Goal: Task Accomplishment & Management: Use online tool/utility

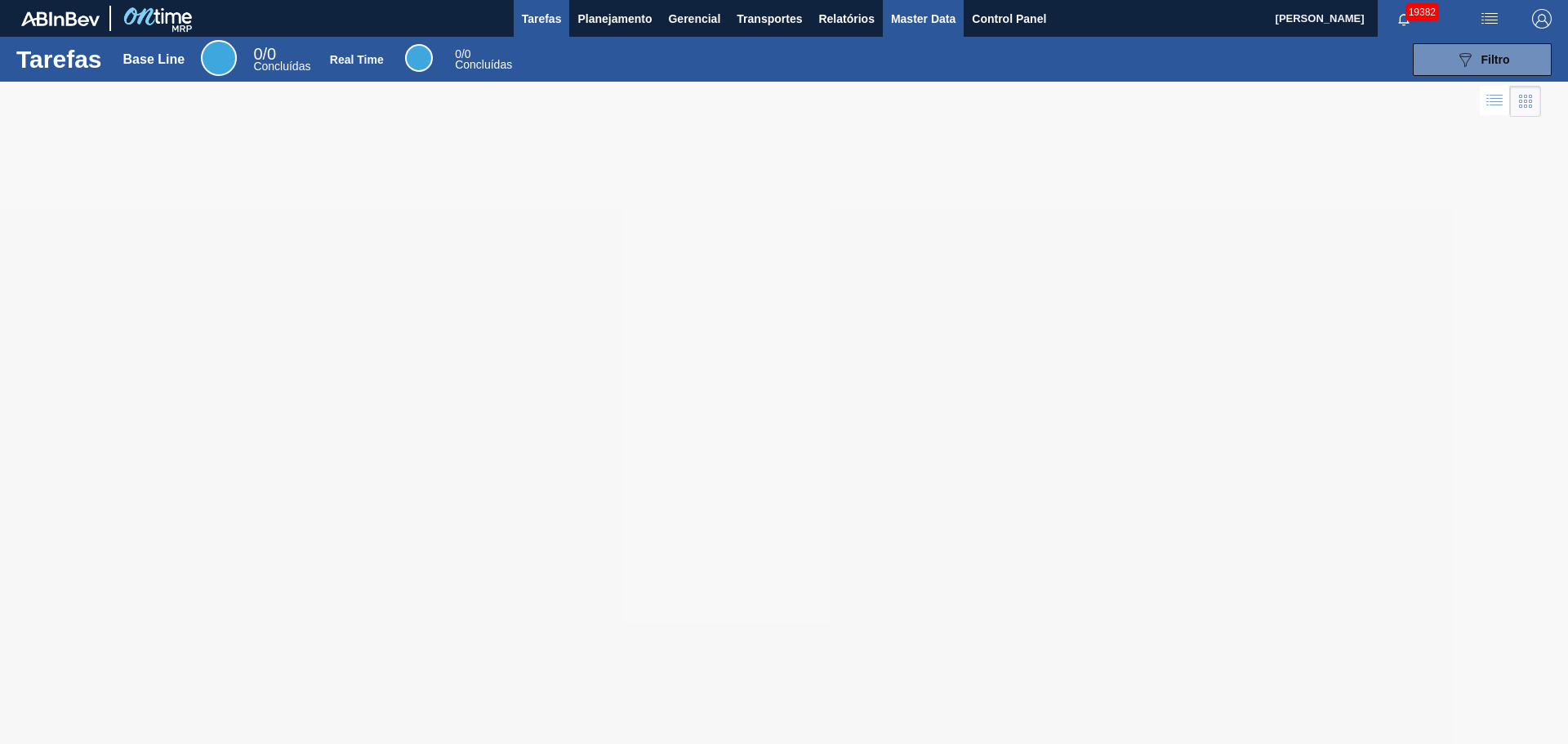
click at [911, 20] on span "Master Data" at bounding box center [923, 18] width 65 height 19
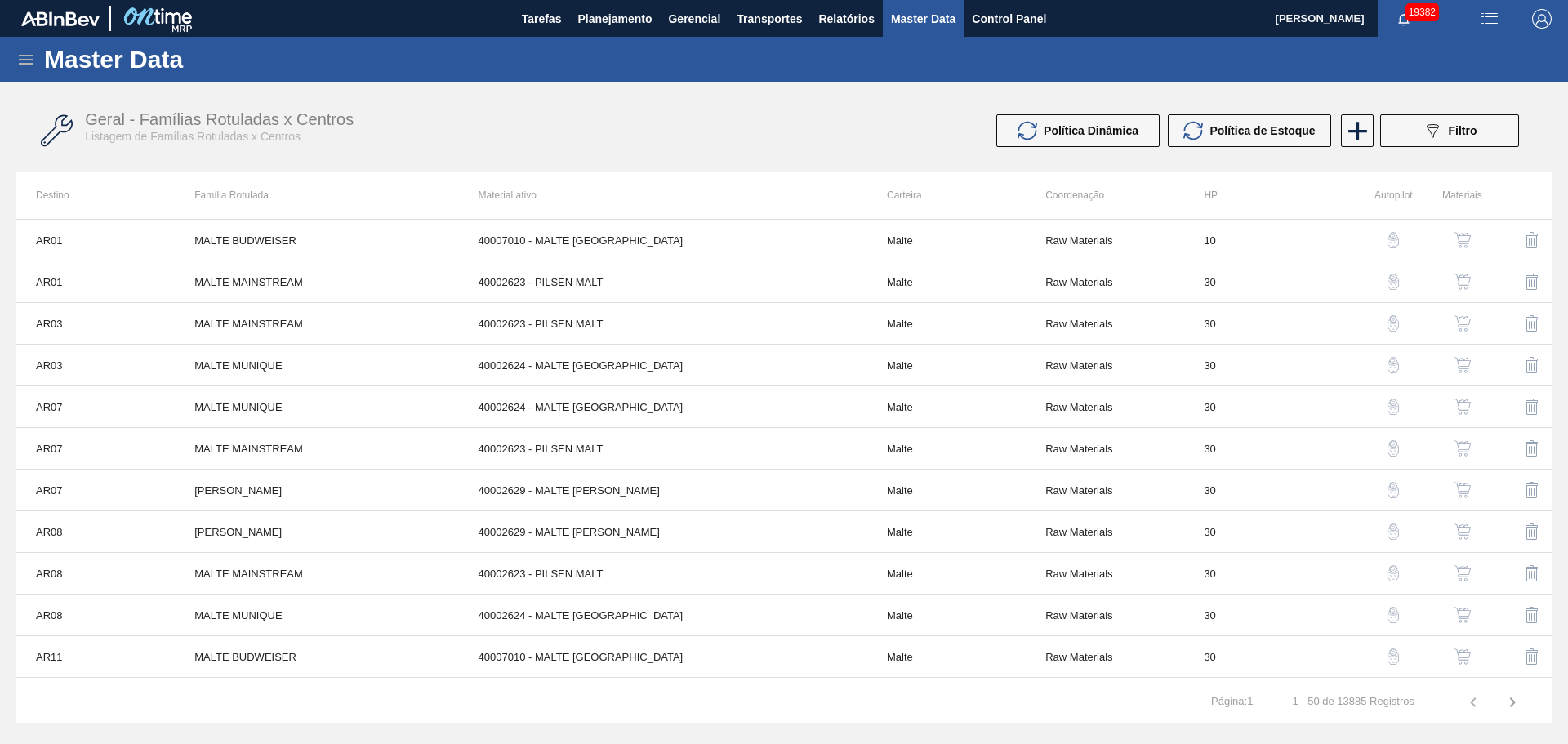
click at [25, 53] on icon at bounding box center [26, 59] width 19 height 19
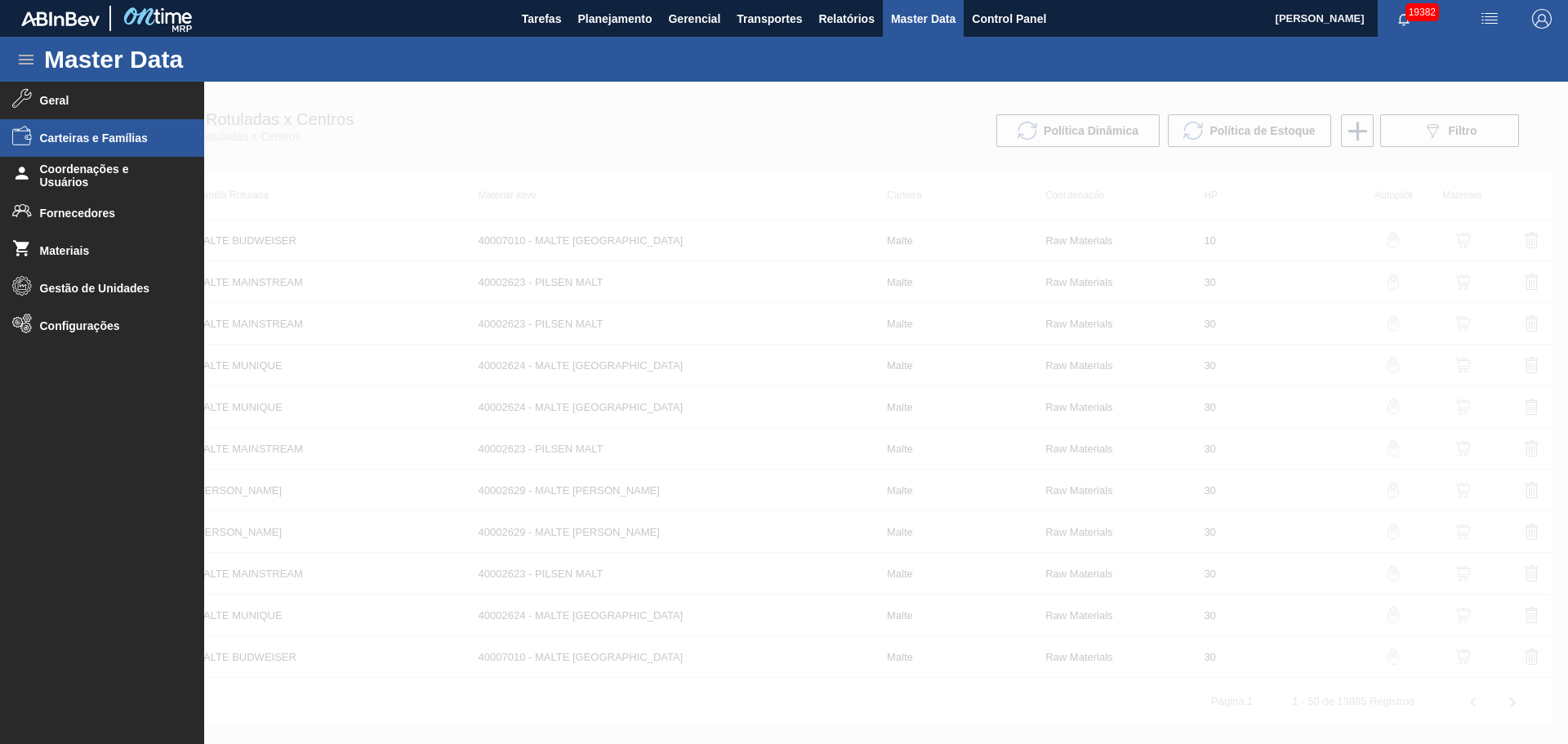
click at [105, 137] on span "Carteiras e Famílias" at bounding box center [108, 137] width 135 height 13
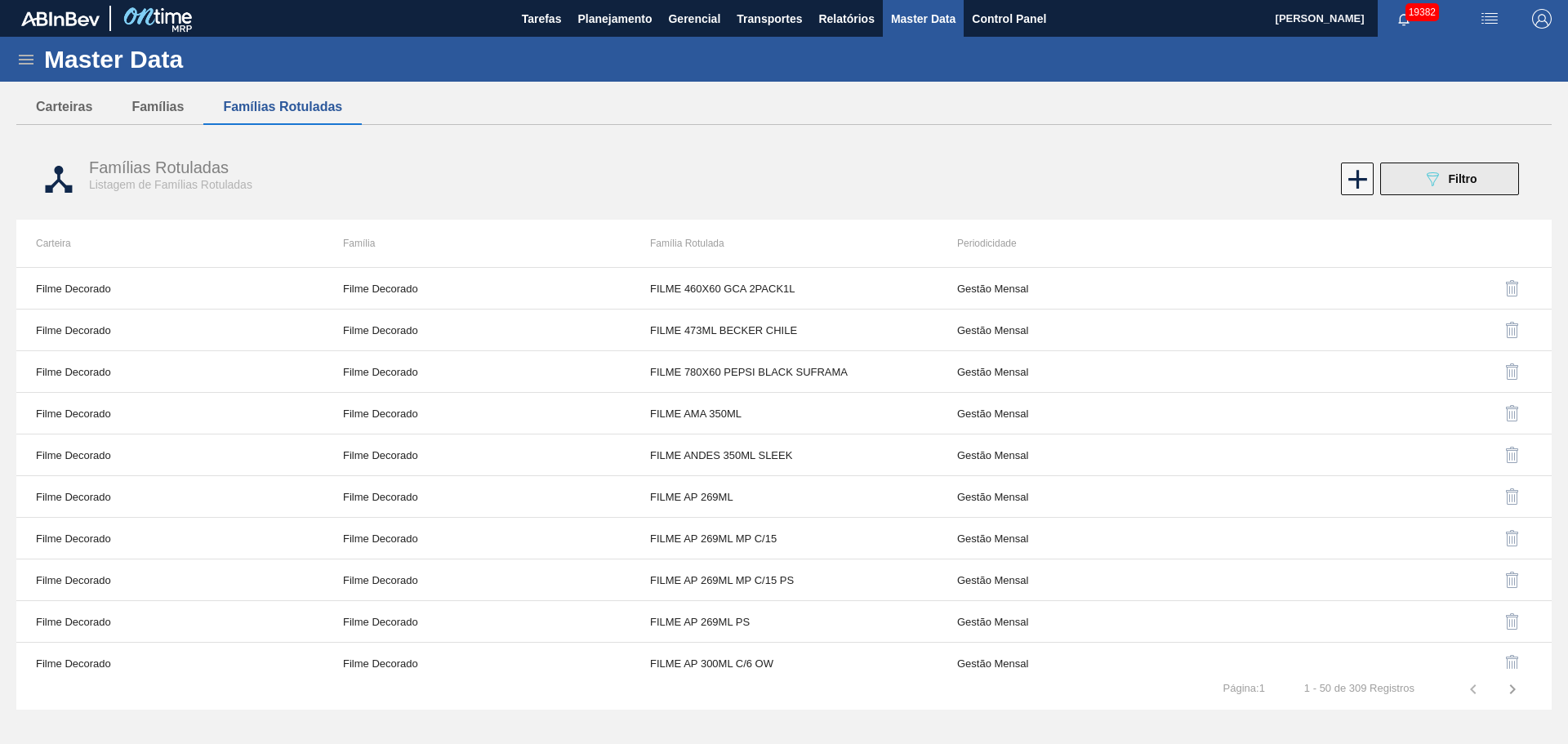
click at [1435, 181] on icon "089F7B8B-B2A5-4AFE-B5C0-19BA573D28AC" at bounding box center [1432, 178] width 19 height 19
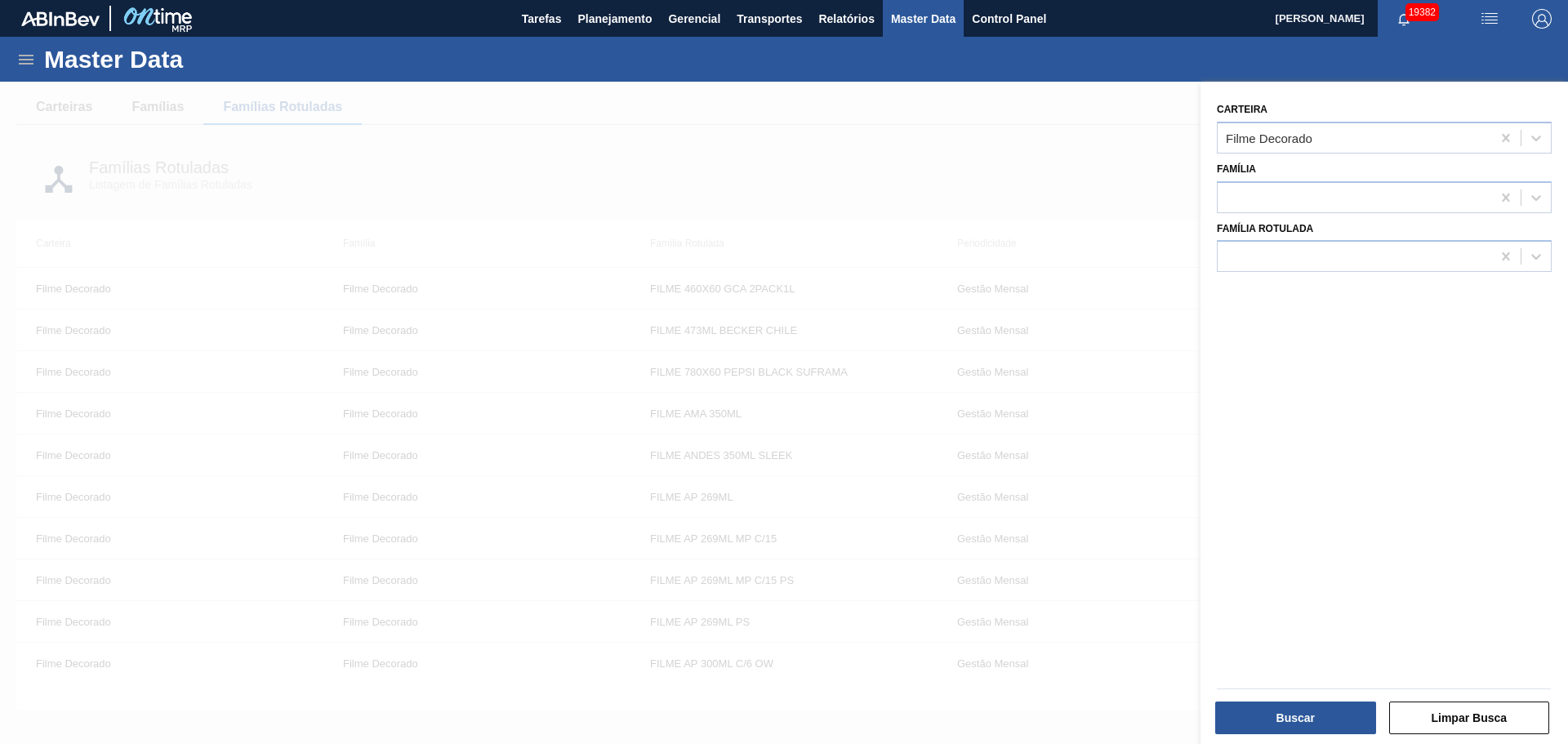
click at [1102, 183] on div at bounding box center [784, 453] width 1568 height 744
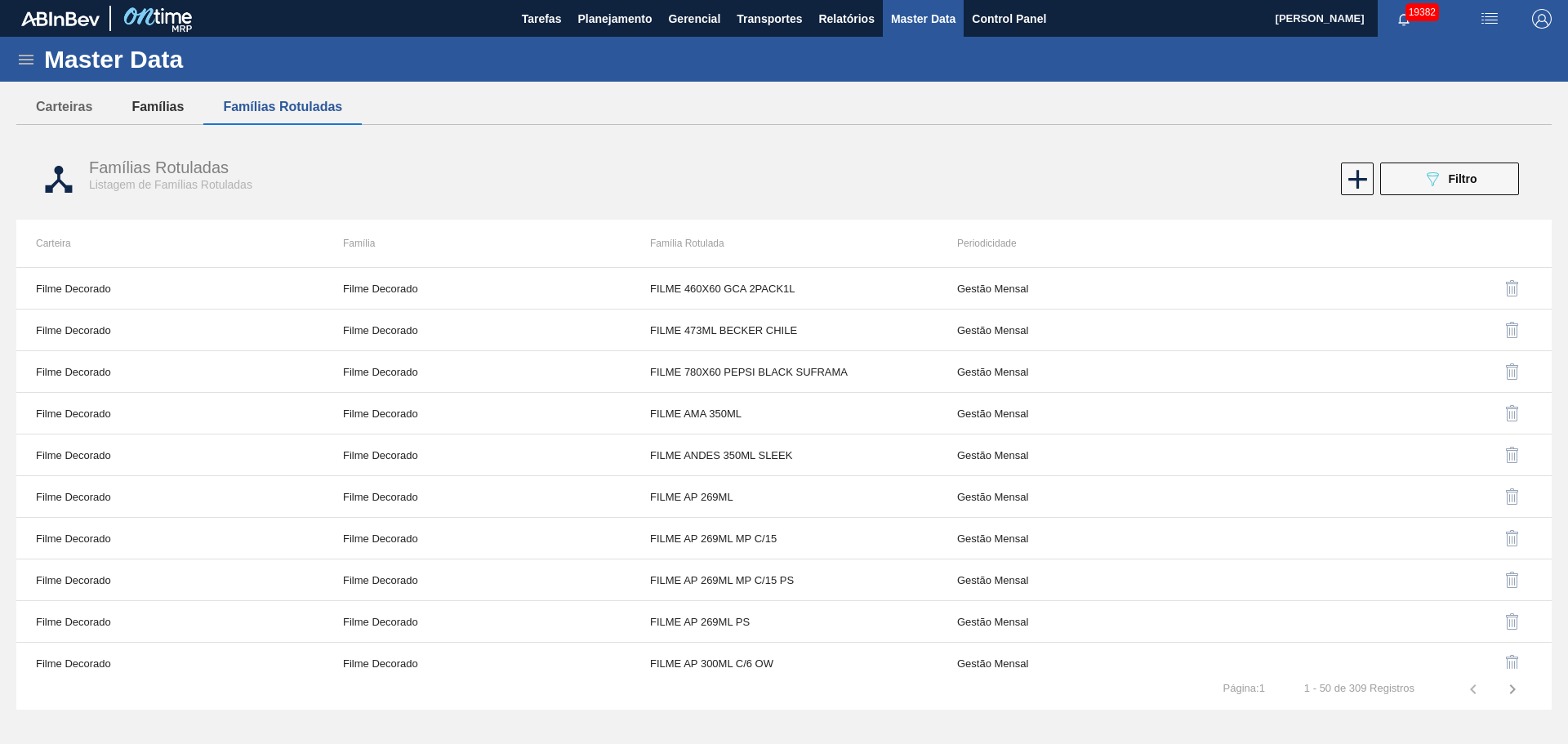
click at [146, 105] on button "Famílias" at bounding box center [157, 107] width 92 height 34
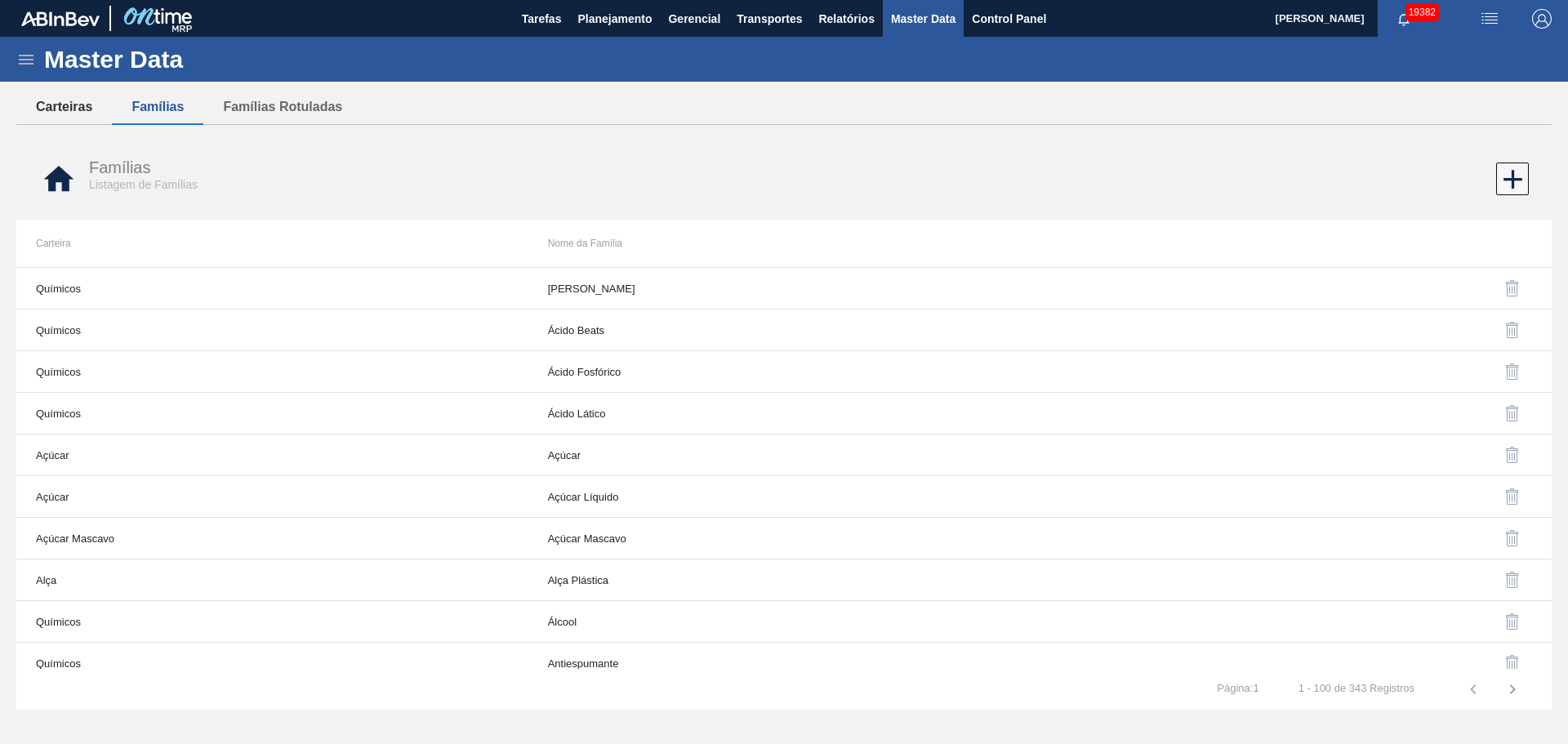
click at [93, 107] on button "Carteiras" at bounding box center [64, 107] width 95 height 34
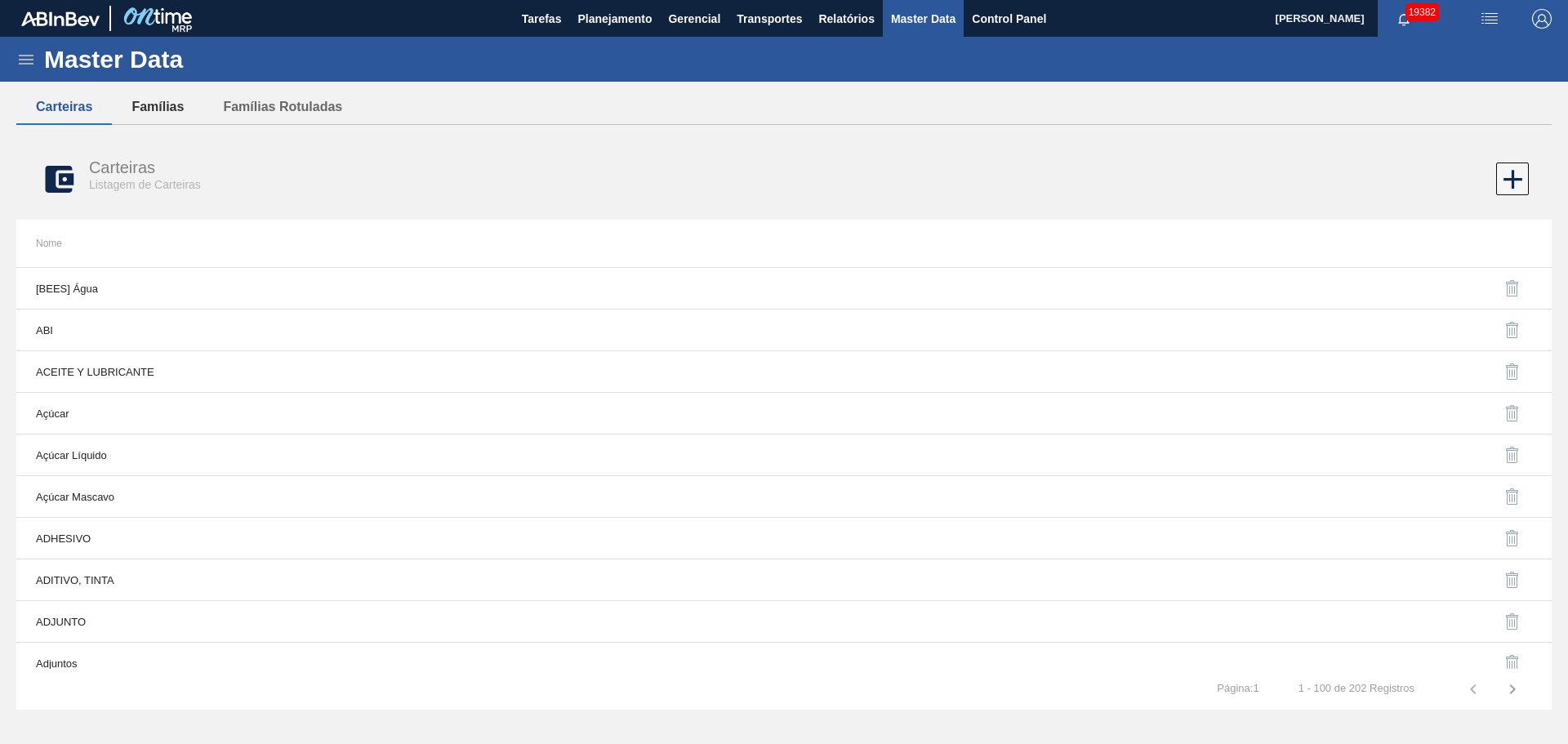
click at [139, 109] on button "Famílias" at bounding box center [157, 107] width 92 height 34
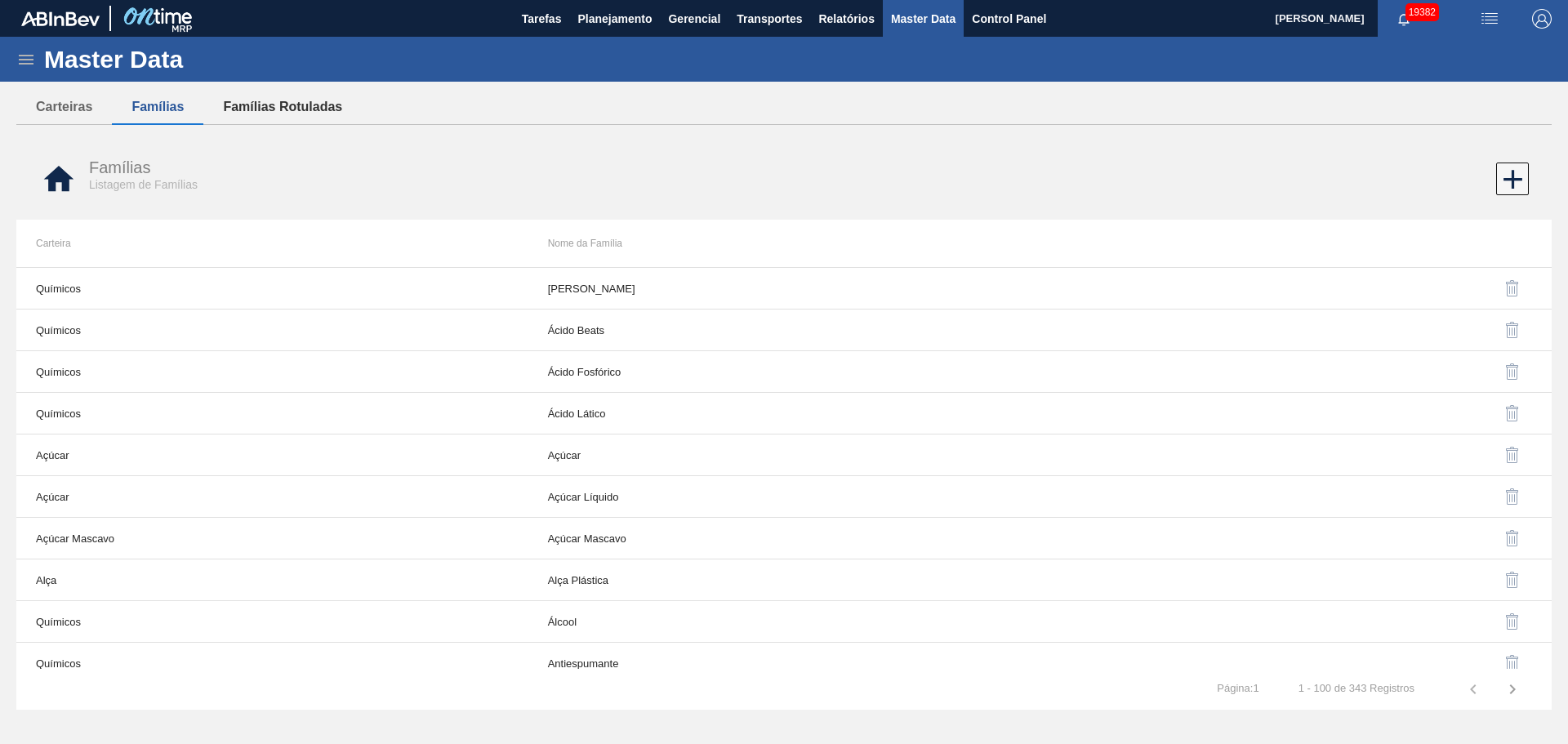
click at [308, 96] on button "Famílias Rotuladas" at bounding box center [282, 107] width 158 height 34
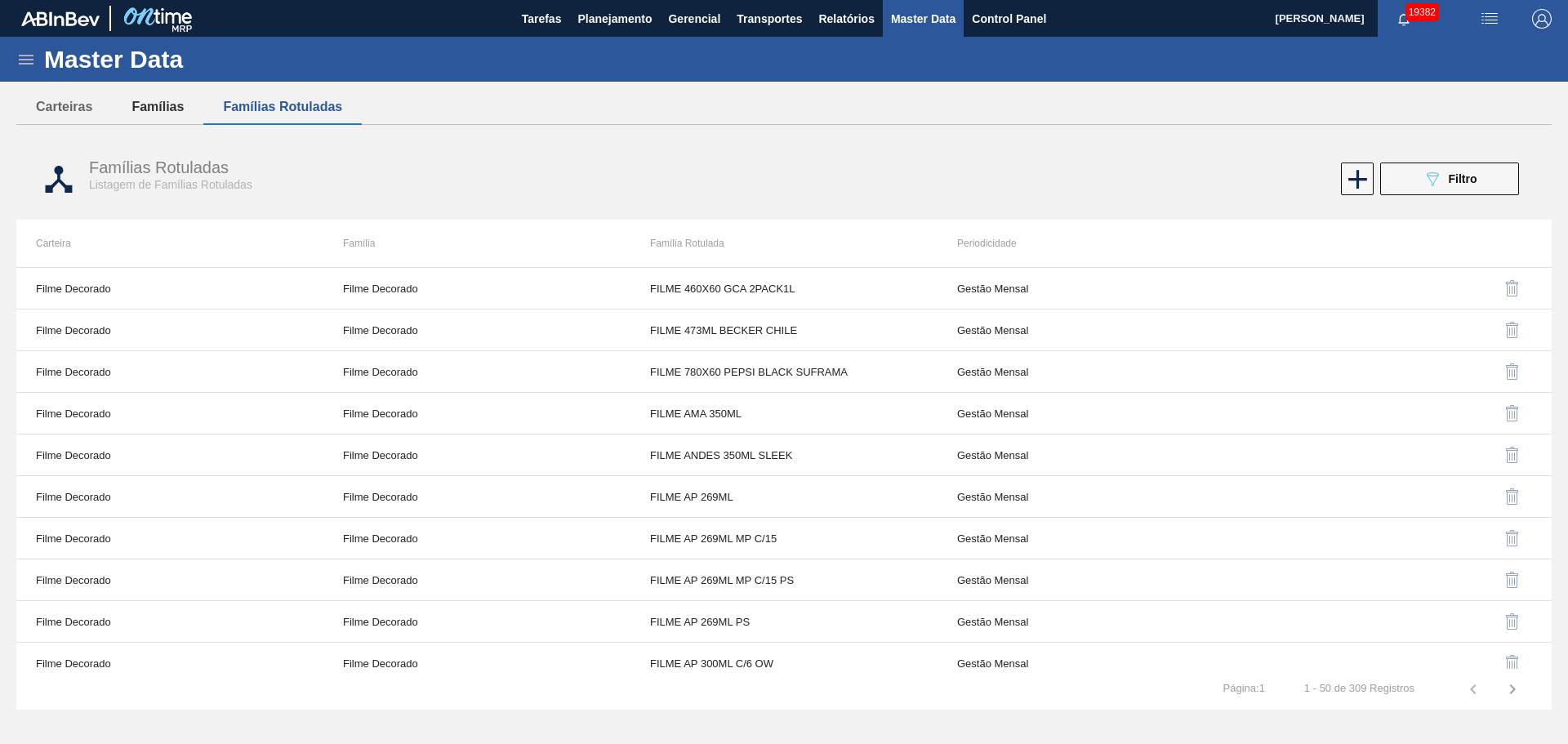
click at [165, 108] on button "Famílias" at bounding box center [157, 107] width 92 height 34
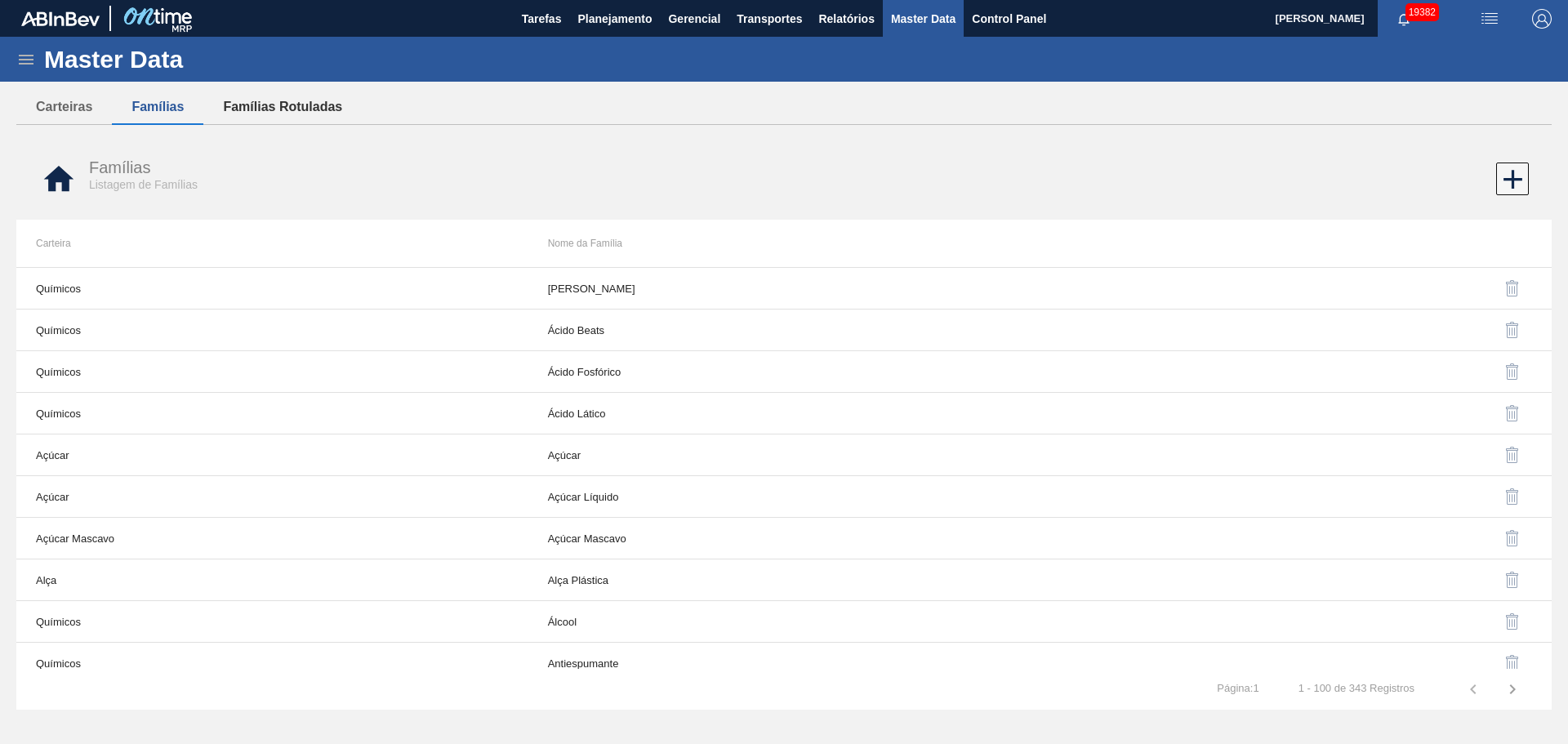
click at [327, 114] on button "Famílias Rotuladas" at bounding box center [282, 107] width 158 height 34
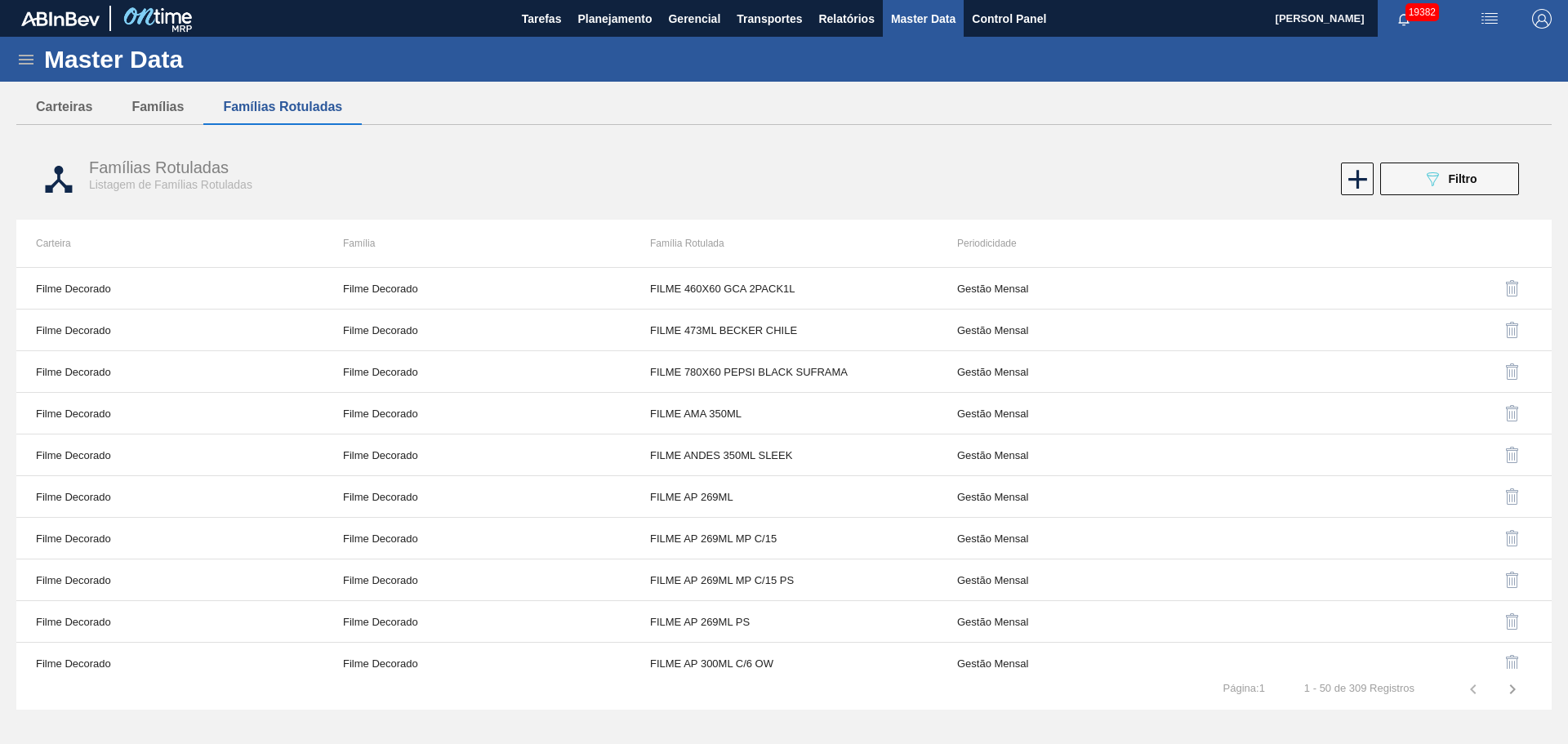
click at [1442, 175] on div "089F7B8B-B2A5-4AFE-B5C0-19BA573D28AC Filtro" at bounding box center [1450, 178] width 55 height 19
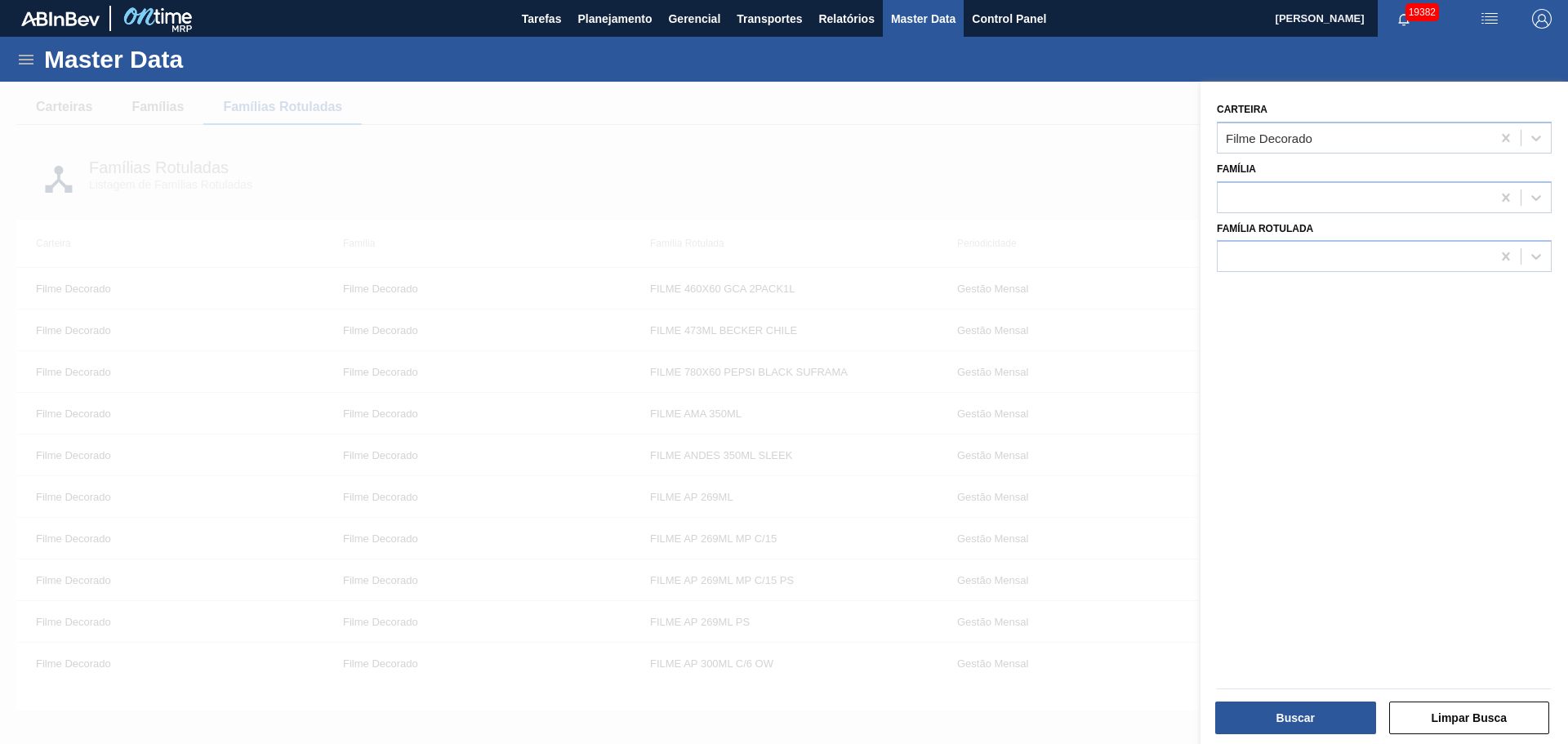
click at [941, 166] on div at bounding box center [784, 453] width 1568 height 744
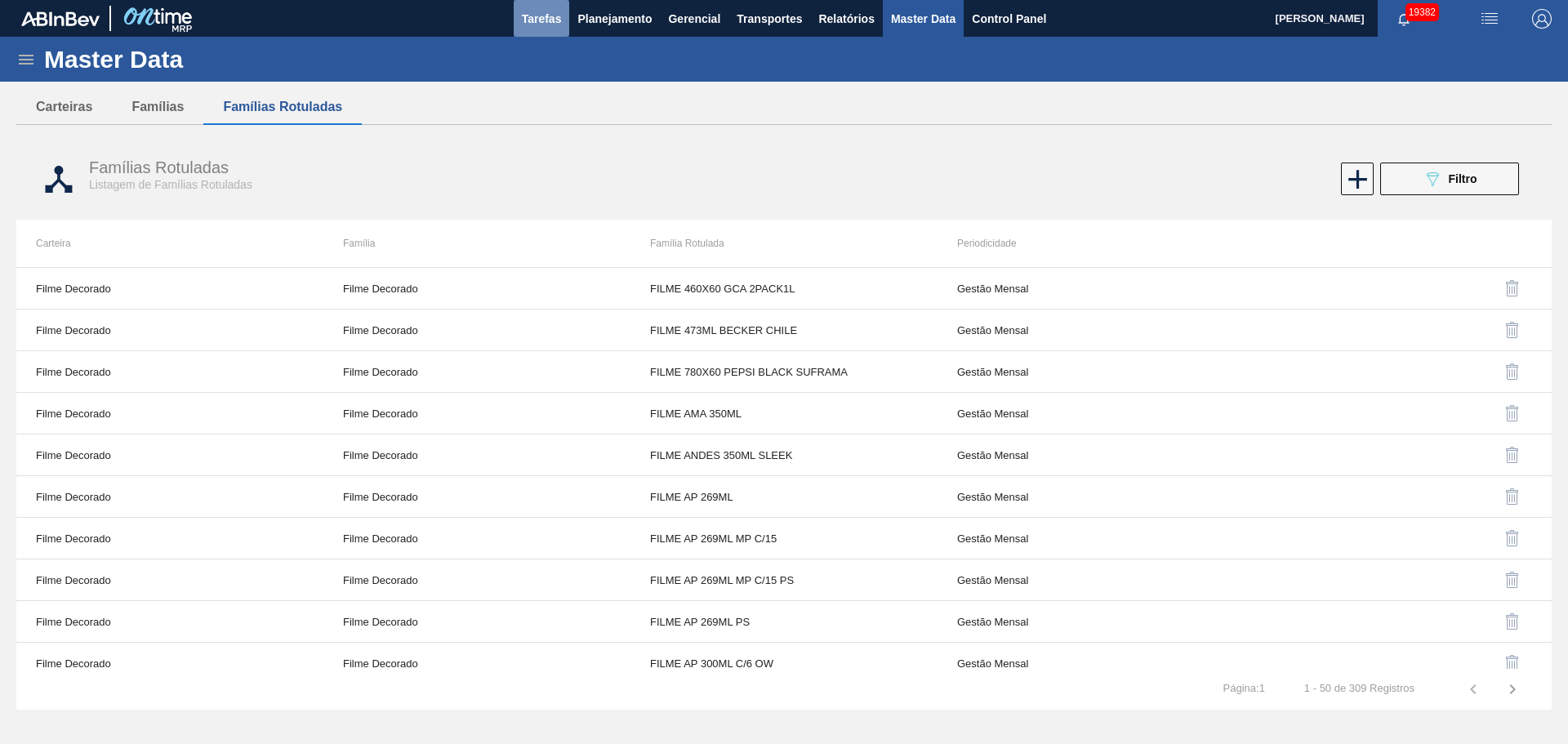
click at [568, 24] on button "Tarefas" at bounding box center [541, 18] width 56 height 37
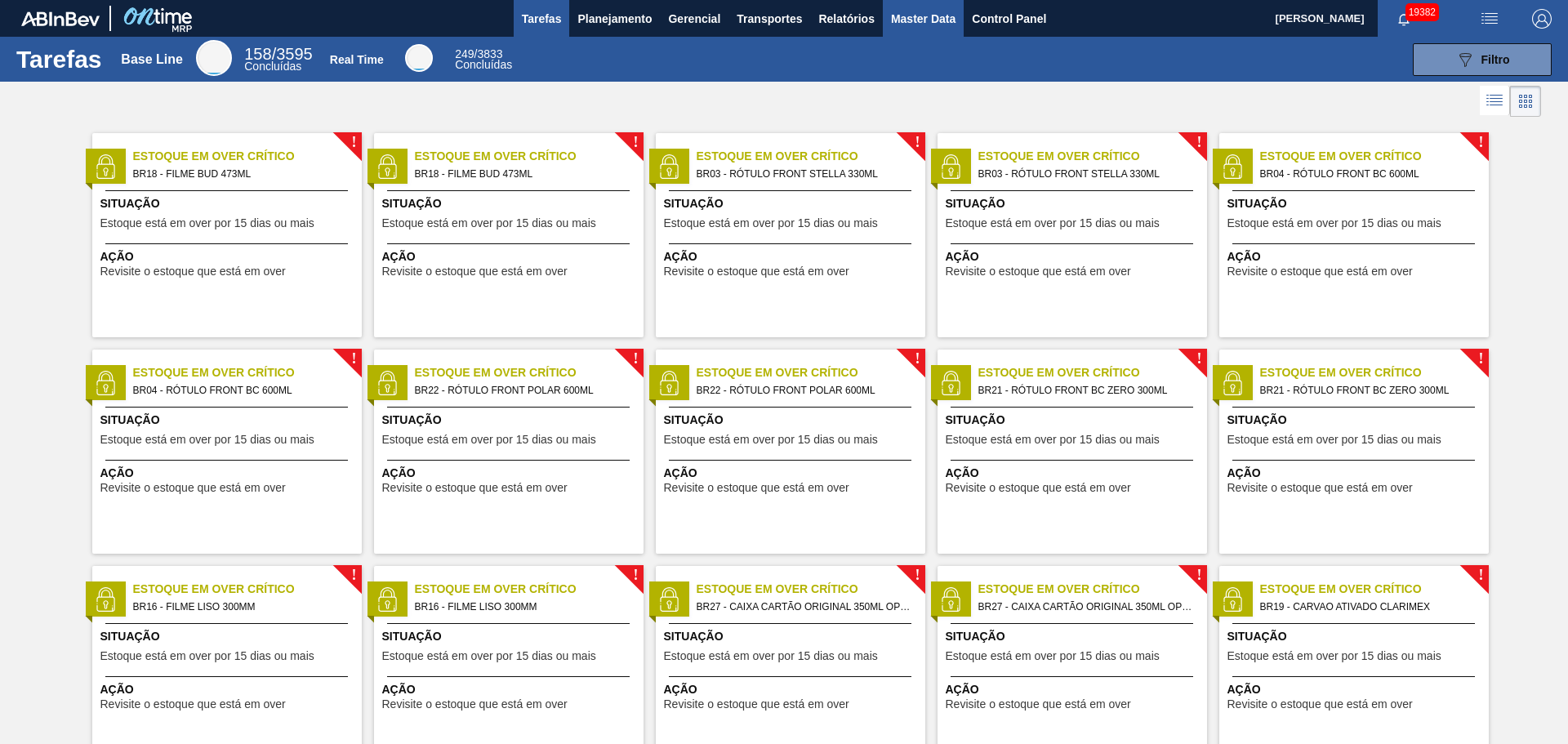
click at [925, 16] on span "Master Data" at bounding box center [923, 18] width 65 height 19
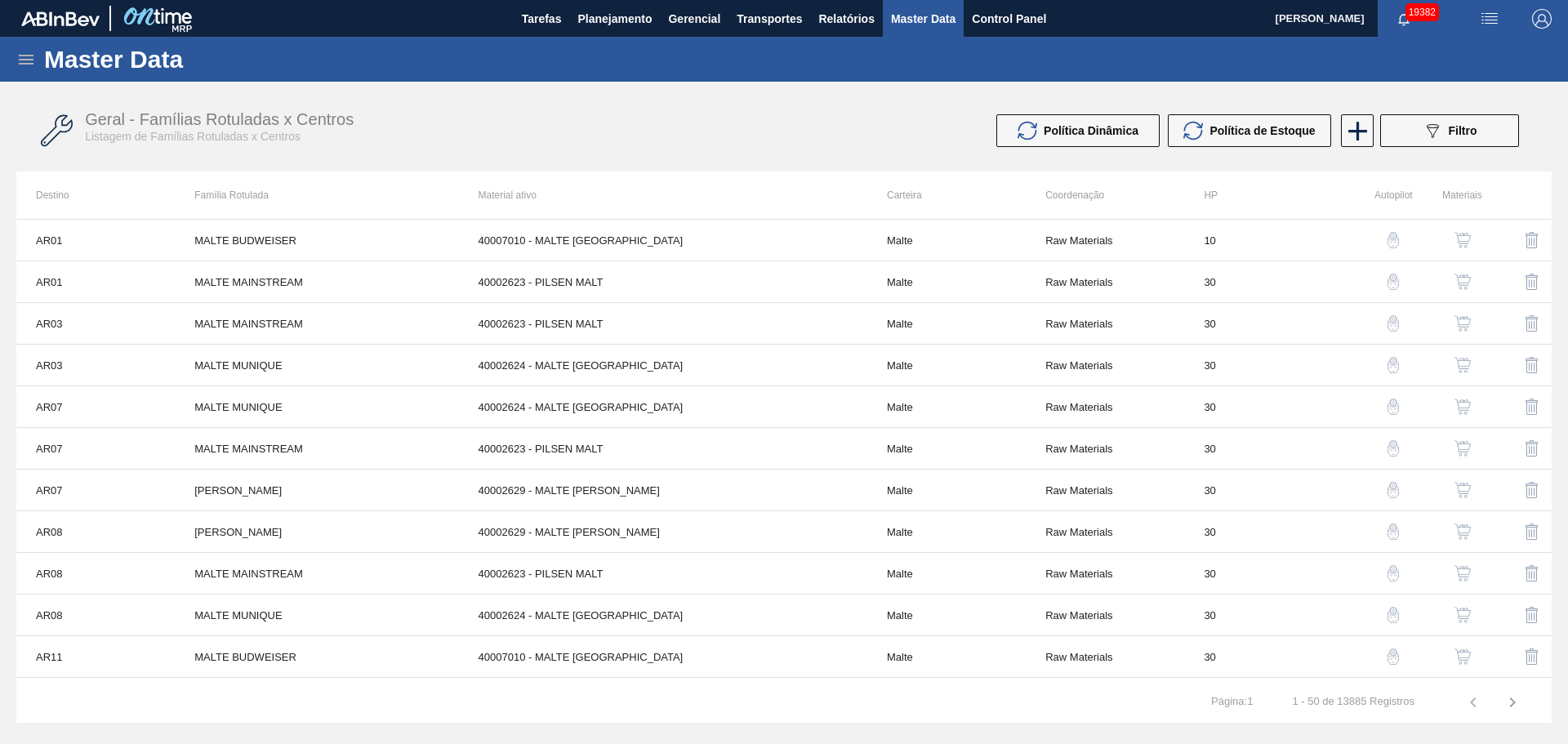
click at [24, 57] on icon at bounding box center [26, 59] width 19 height 19
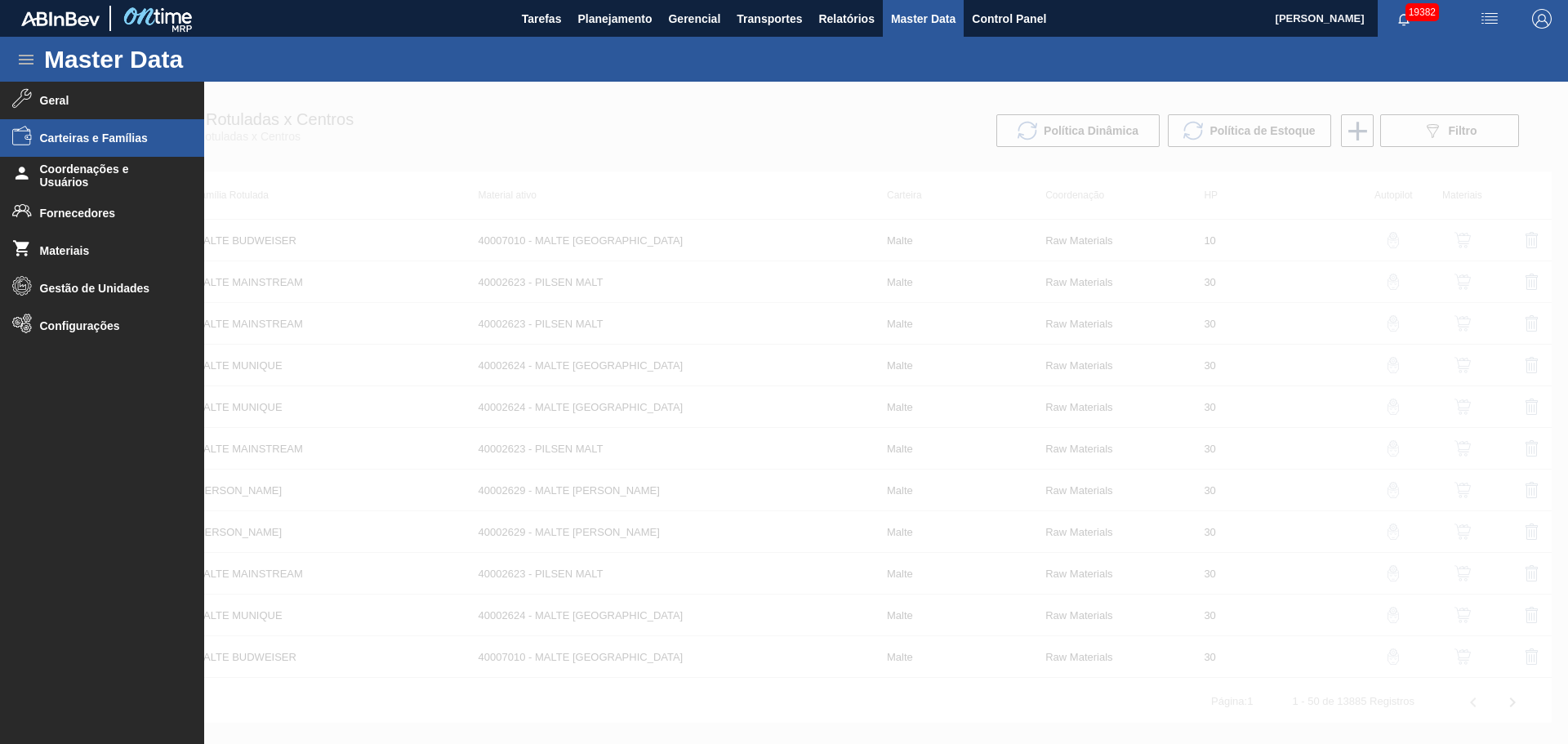
click at [108, 136] on span "Carteiras e Famílias" at bounding box center [108, 137] width 135 height 13
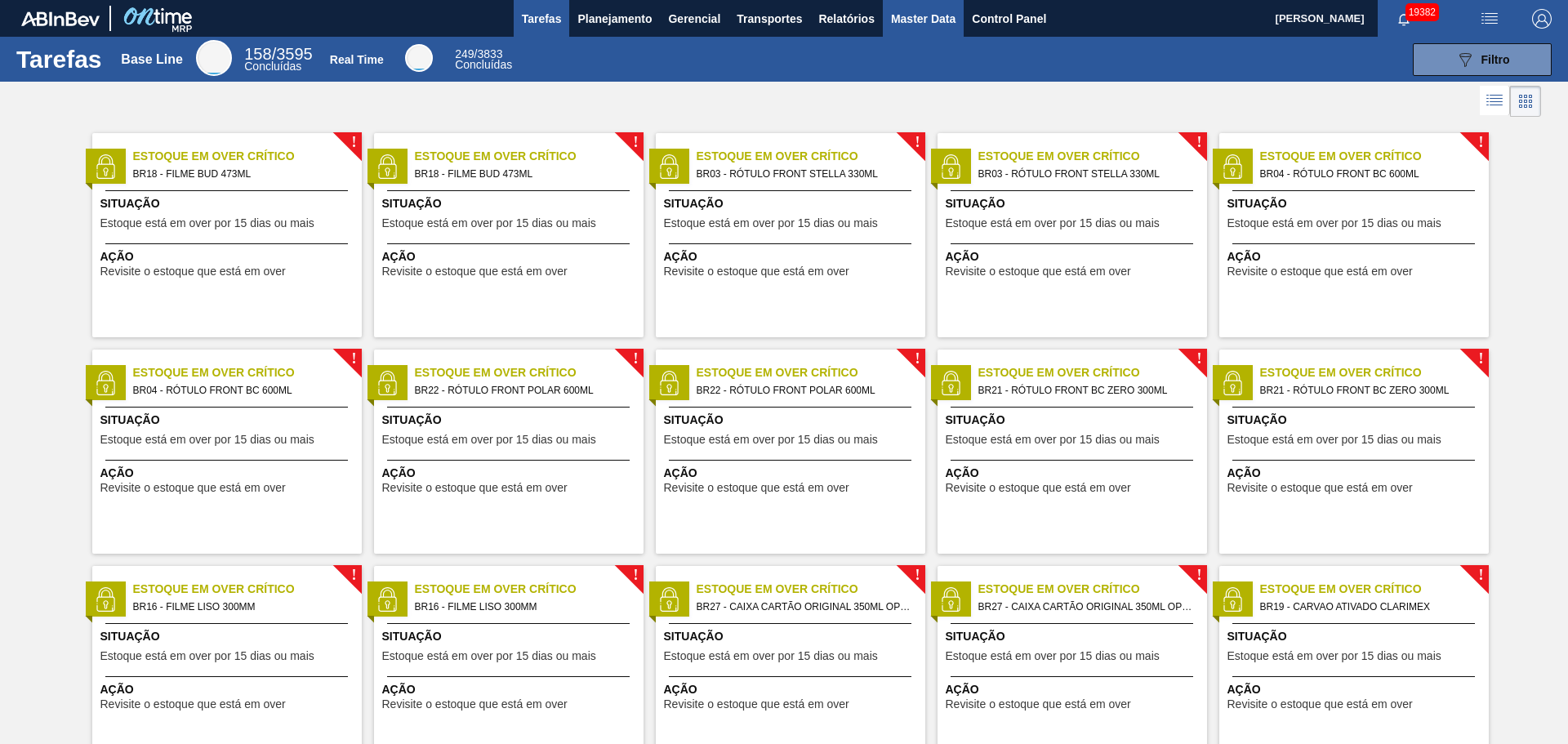
click at [936, 20] on span "Master Data" at bounding box center [923, 18] width 65 height 19
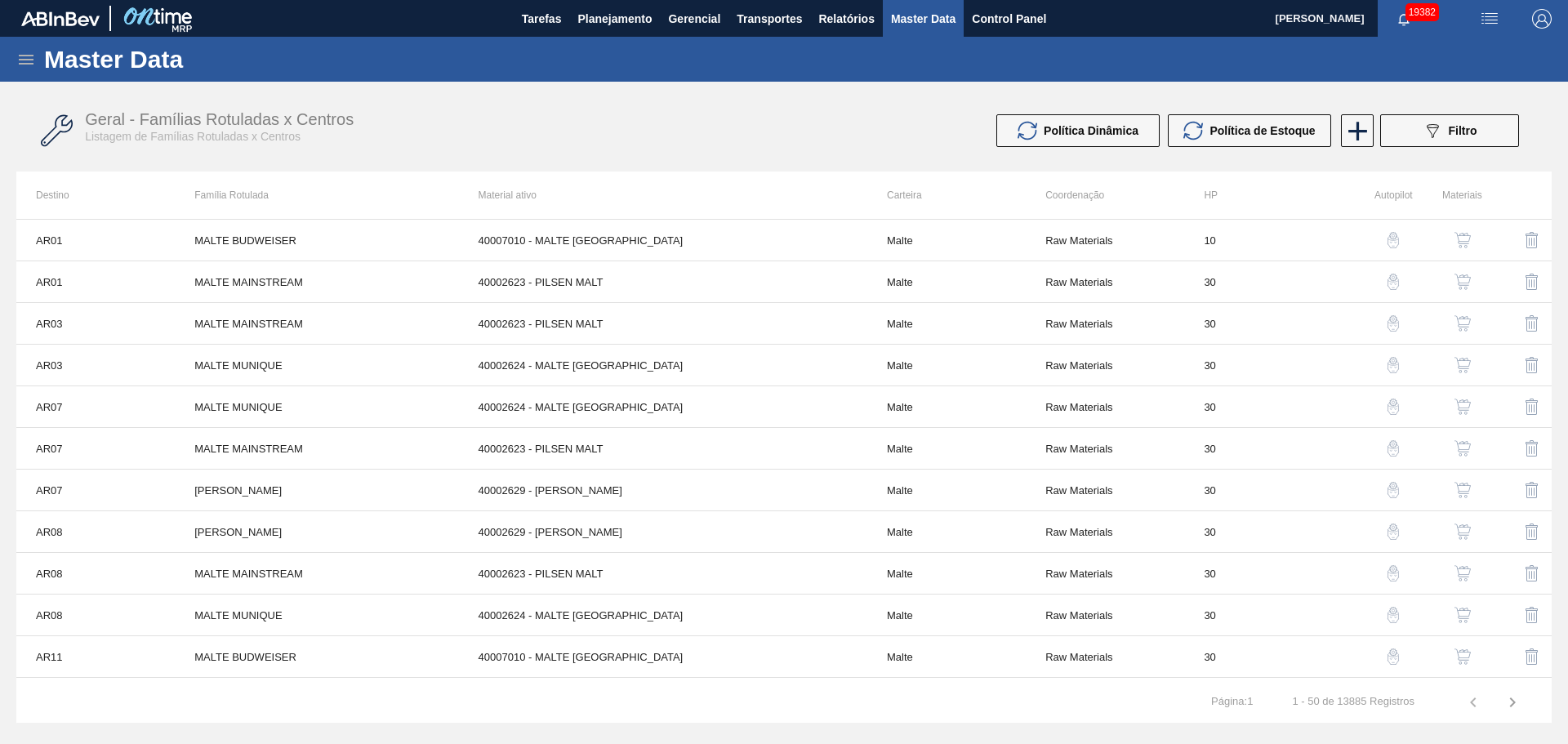
click at [22, 58] on icon at bounding box center [26, 59] width 19 height 19
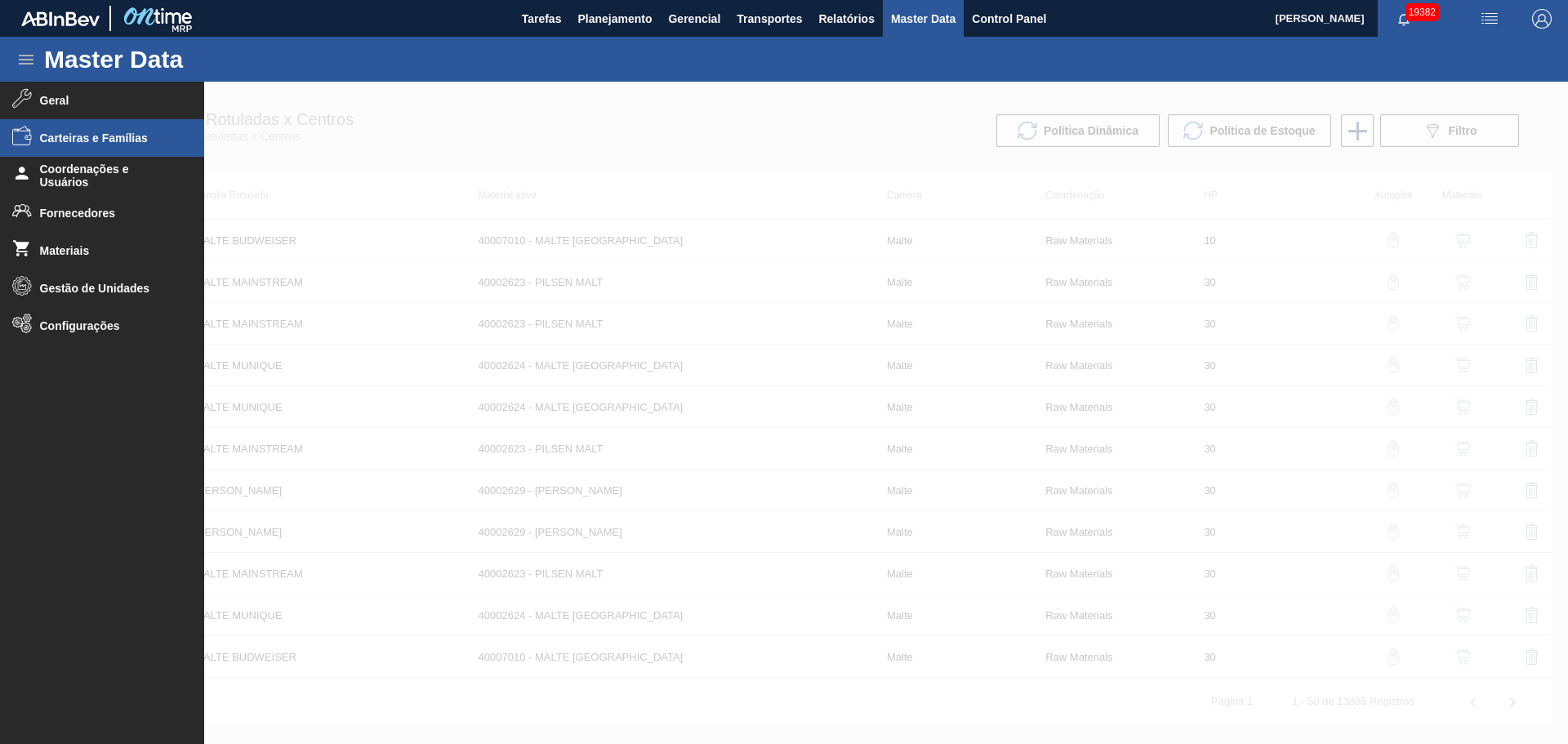
click at [88, 141] on span "Carteiras e Famílias" at bounding box center [108, 137] width 135 height 13
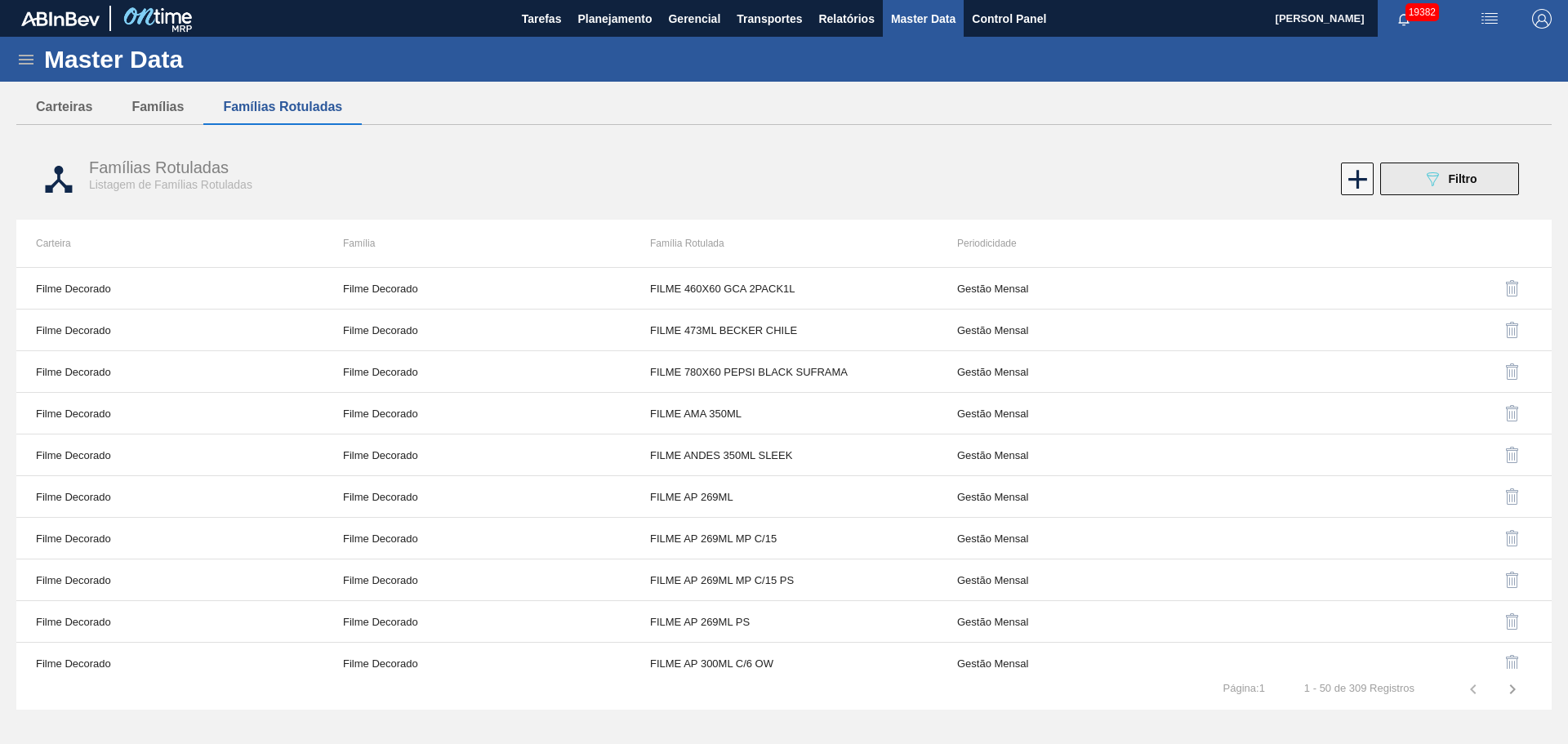
click at [1432, 178] on icon "089F7B8B-B2A5-4AFE-B5C0-19BA573D28AC" at bounding box center [1432, 178] width 19 height 19
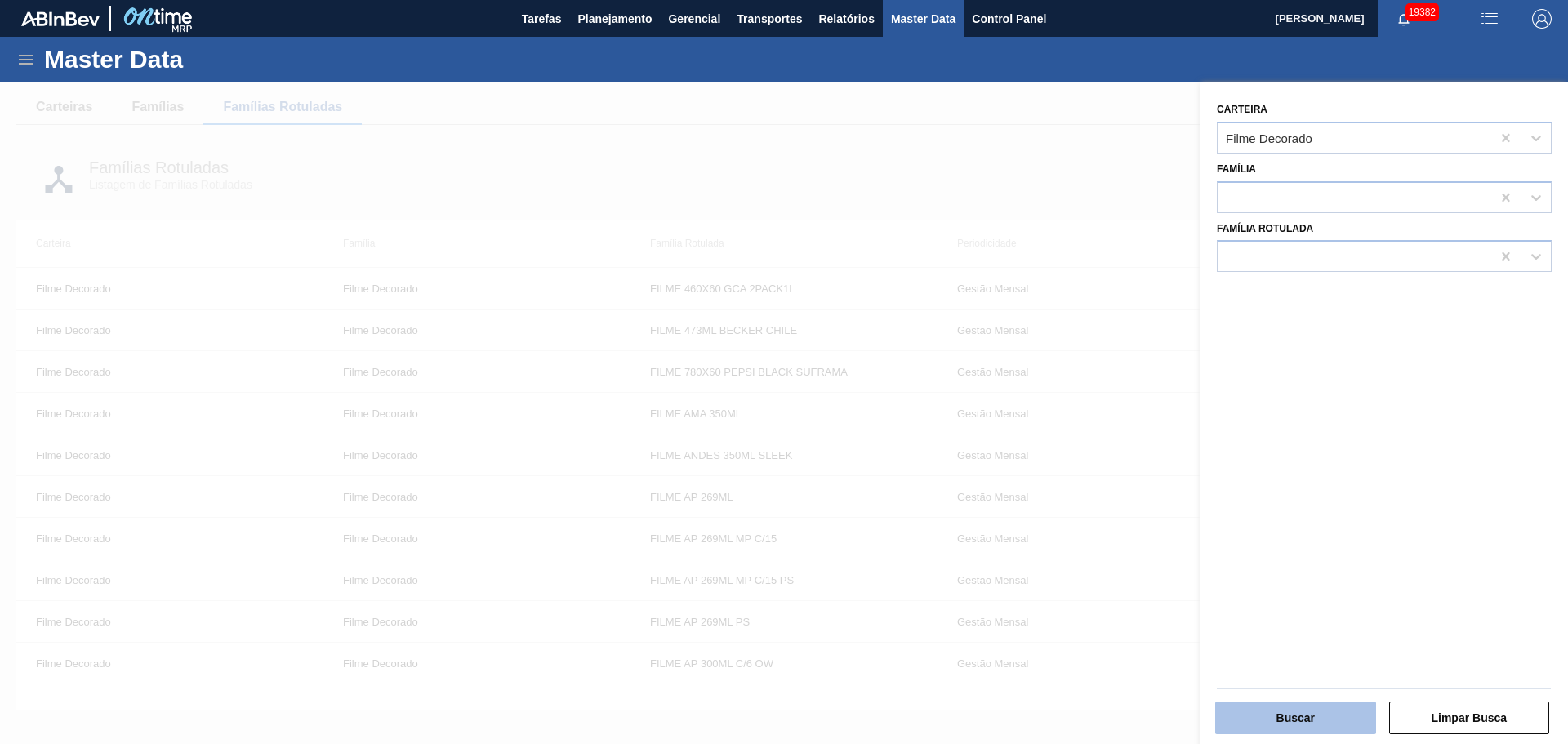
click at [1338, 720] on button "Buscar" at bounding box center [1295, 717] width 161 height 32
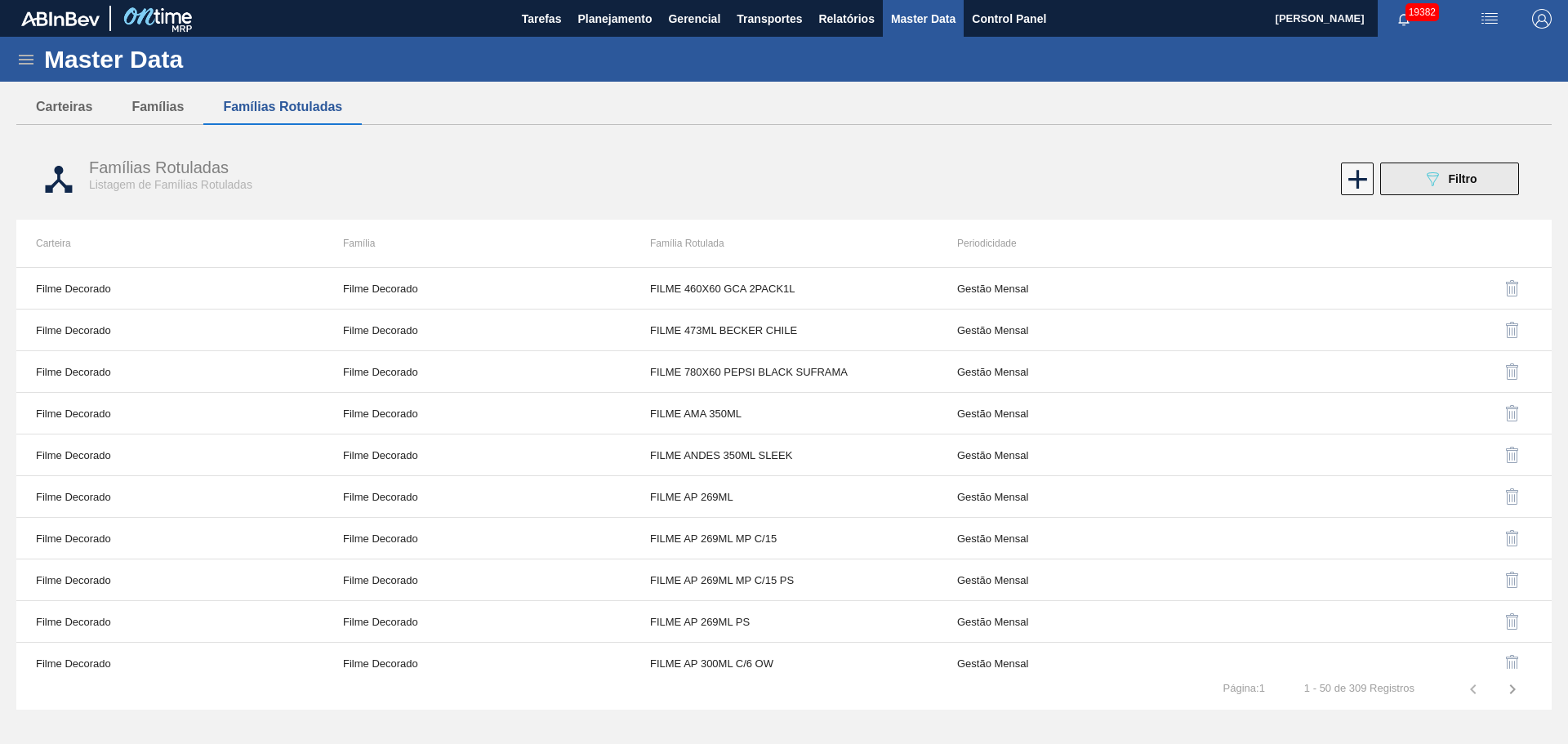
click at [1472, 181] on span "Filtro" at bounding box center [1462, 178] width 29 height 13
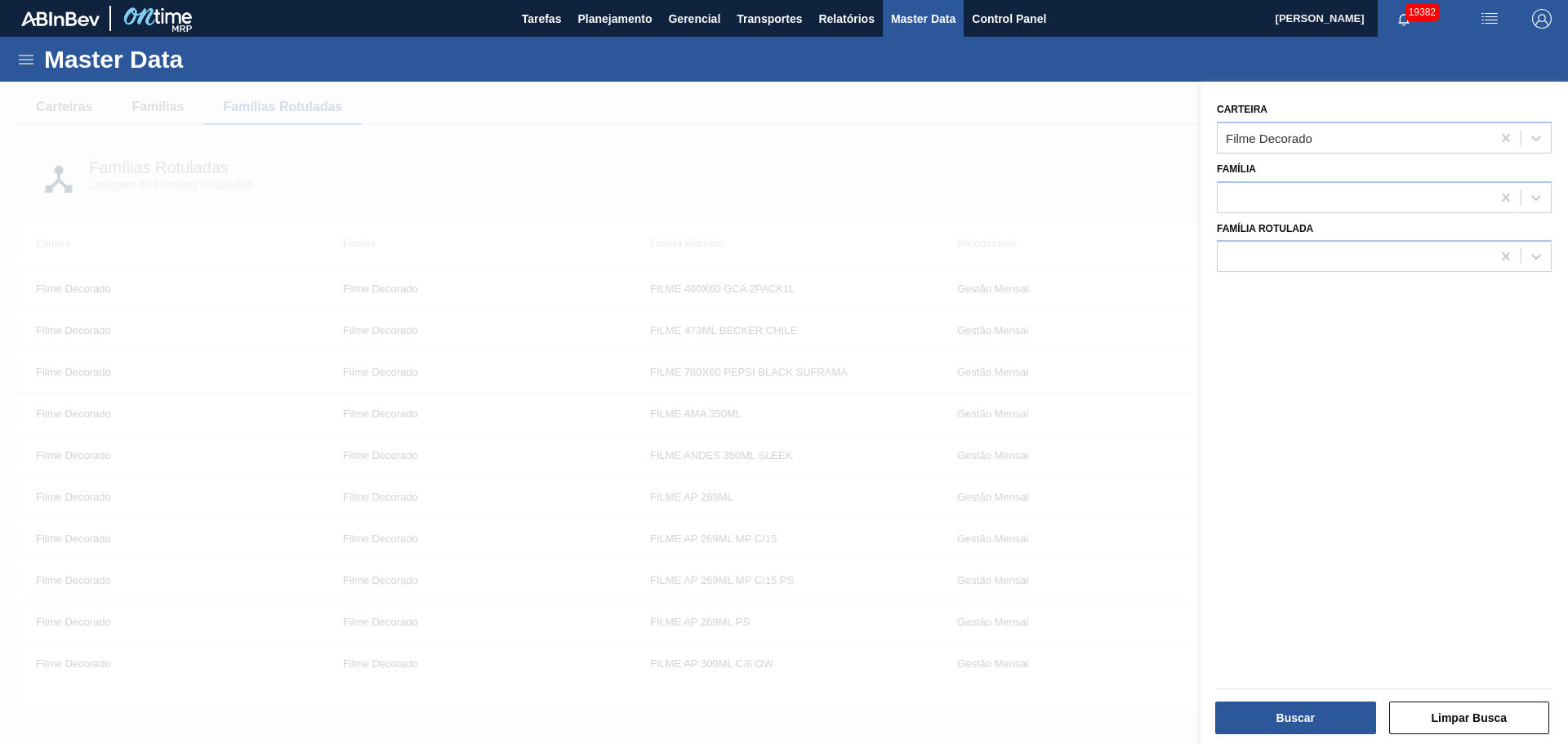
click at [1044, 197] on div at bounding box center [784, 453] width 1568 height 744
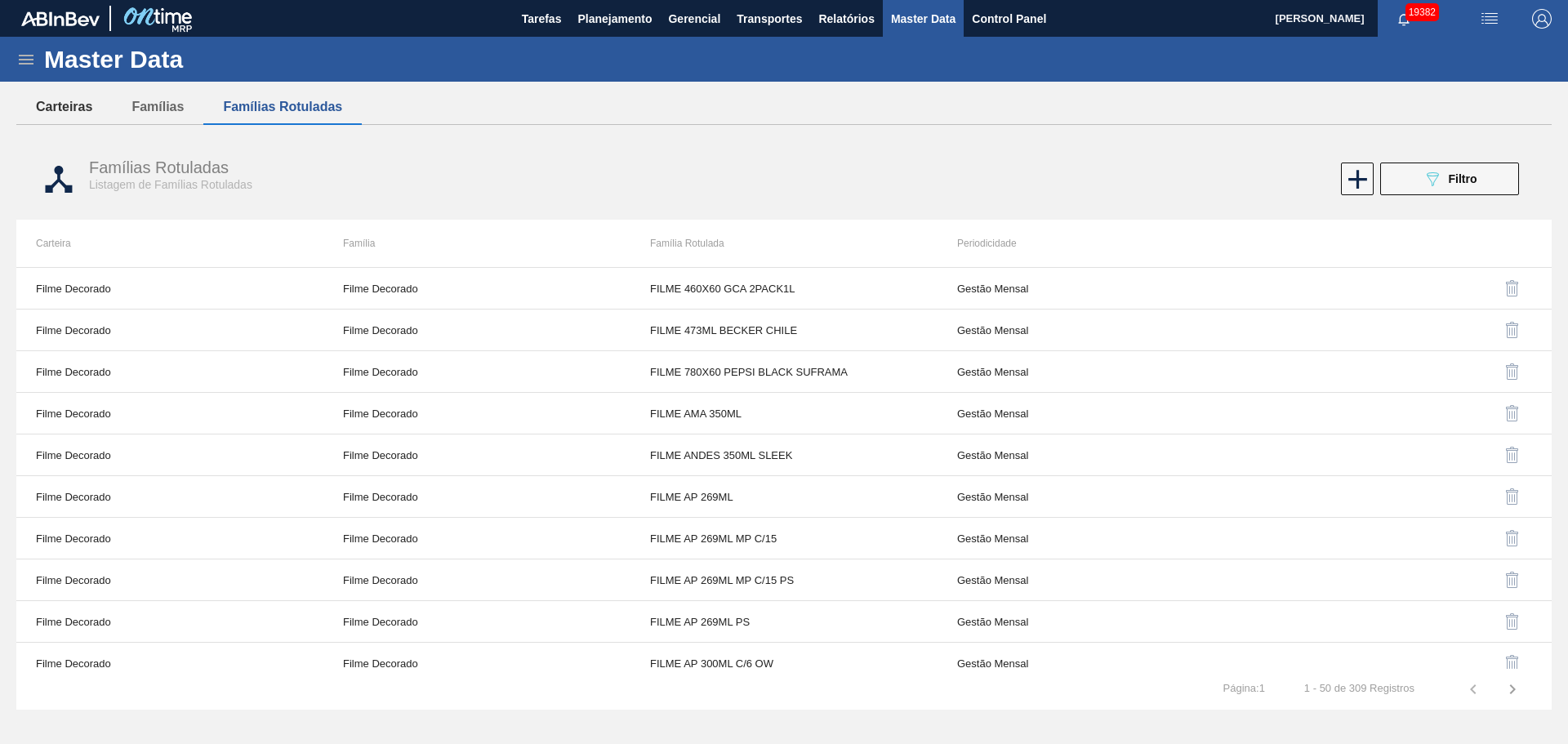
click at [60, 108] on button "Carteiras" at bounding box center [64, 107] width 95 height 34
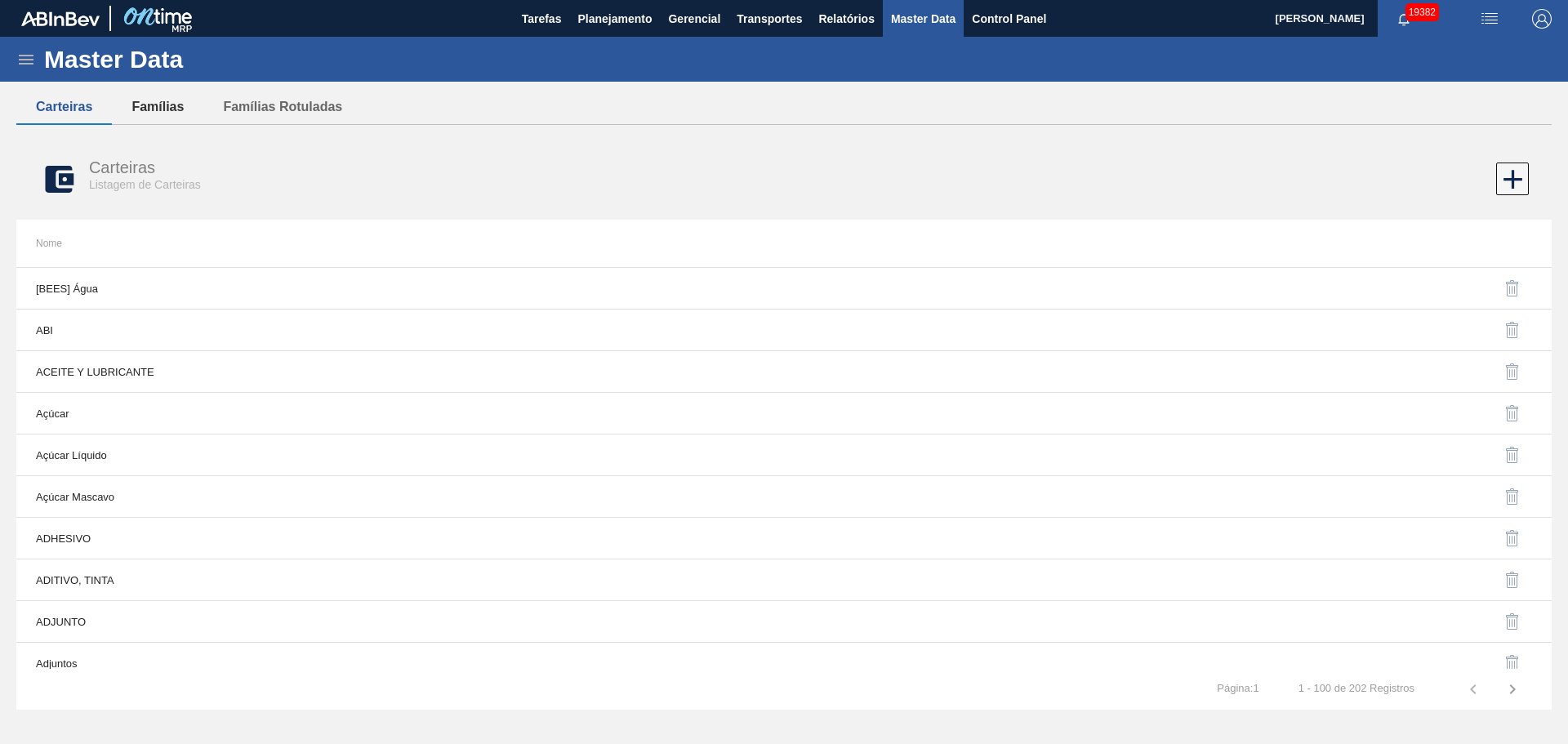
click at [138, 115] on button "Famílias" at bounding box center [157, 107] width 92 height 34
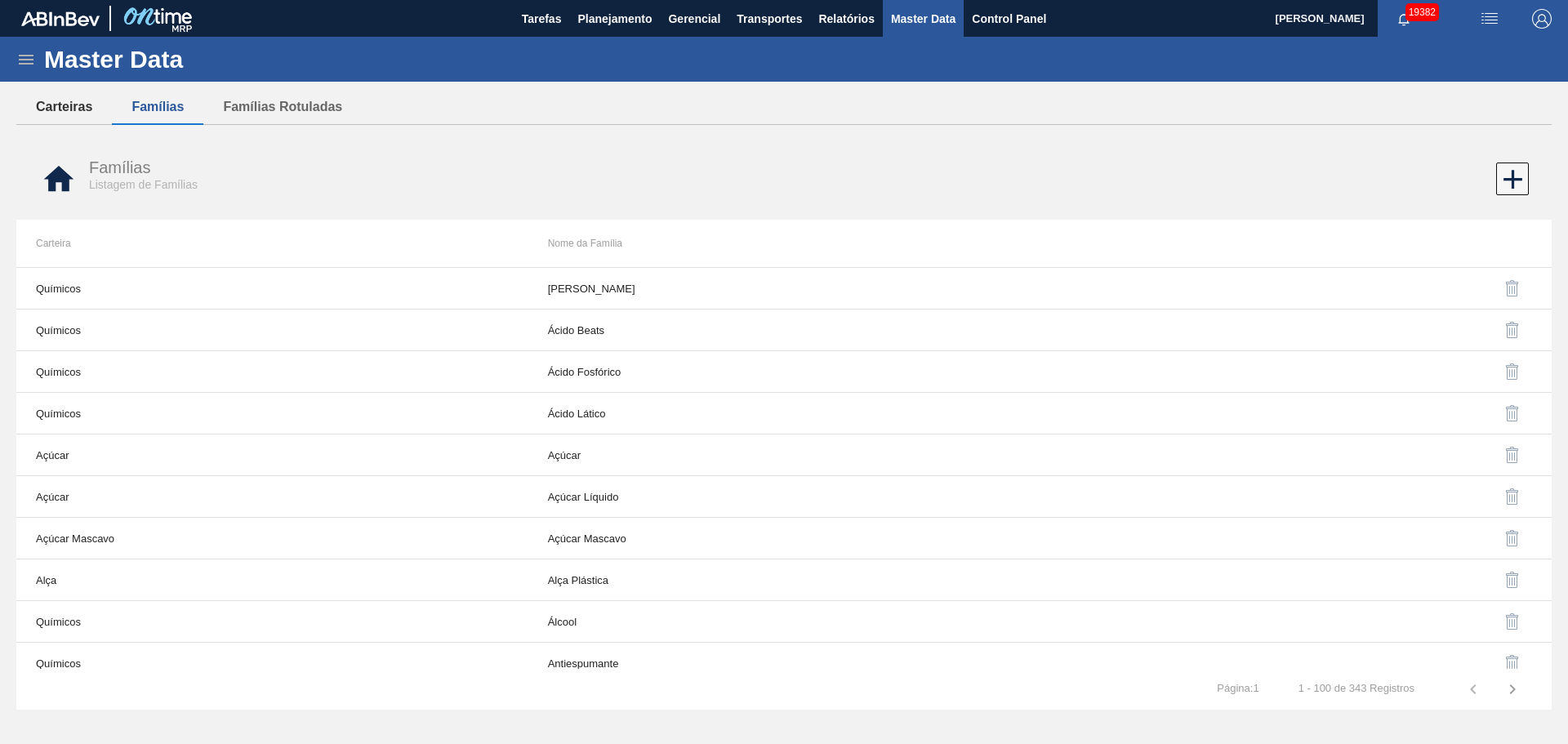
click at [79, 105] on button "Carteiras" at bounding box center [64, 107] width 95 height 34
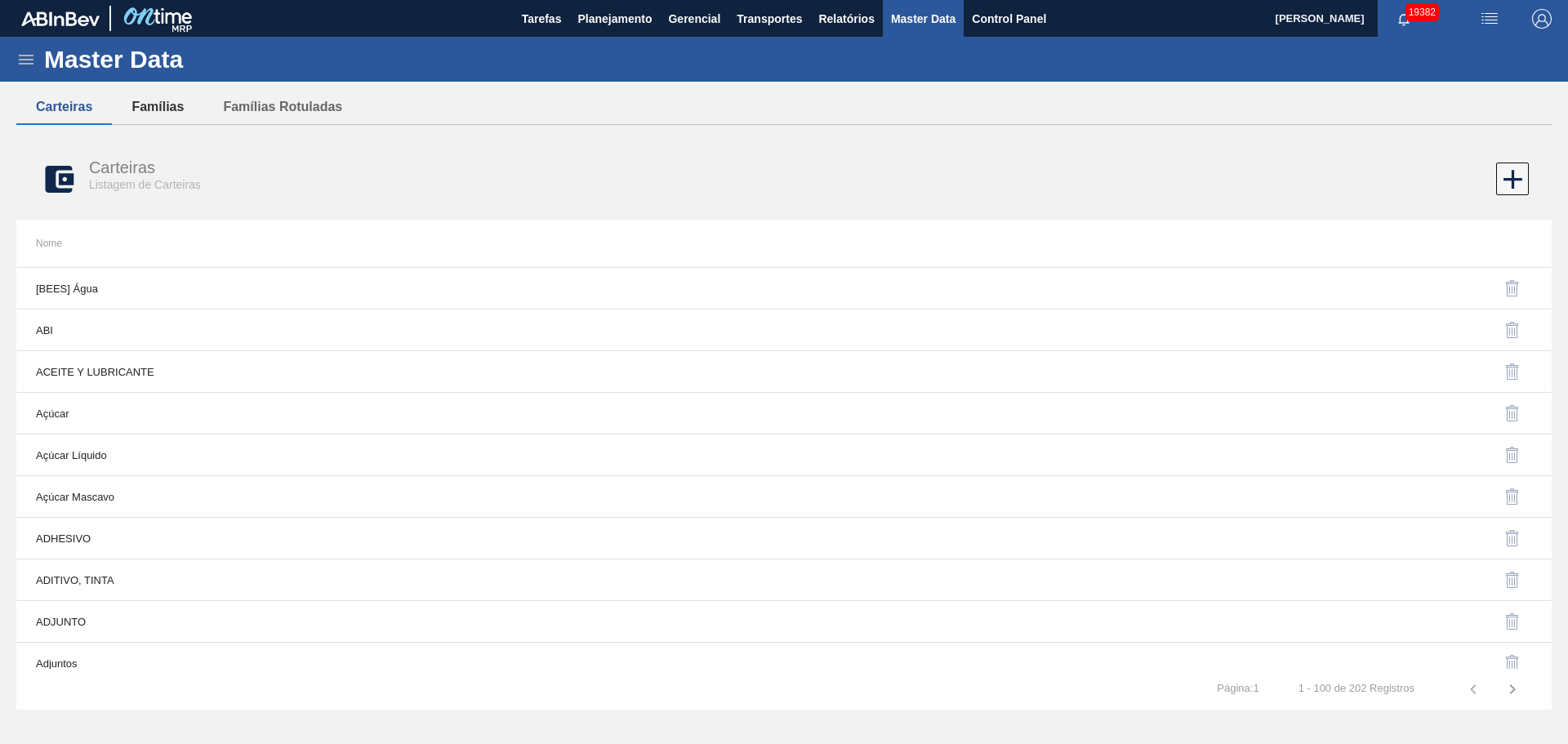
click at [170, 115] on button "Famílias" at bounding box center [157, 107] width 92 height 34
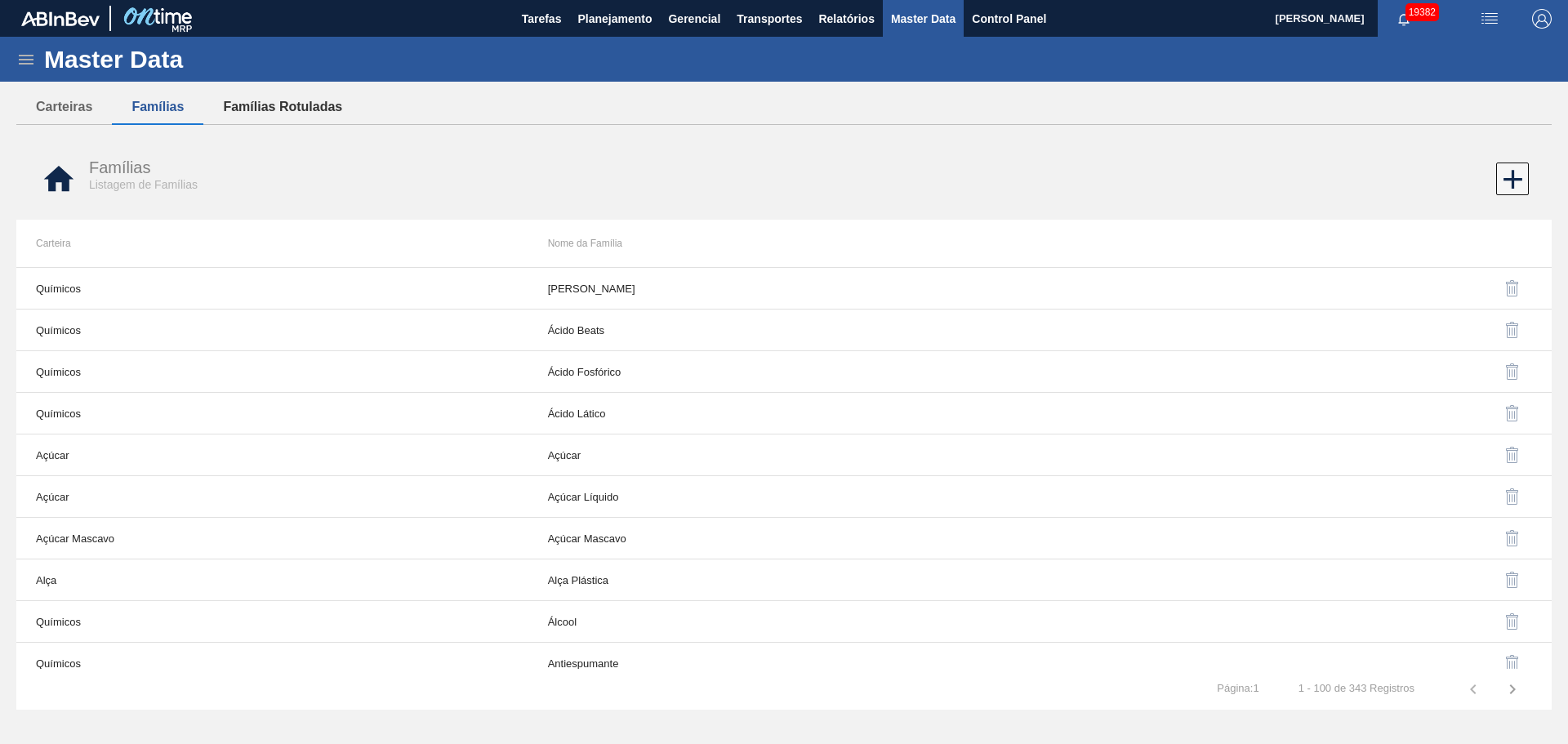
click at [300, 103] on button "Famílias Rotuladas" at bounding box center [282, 107] width 158 height 34
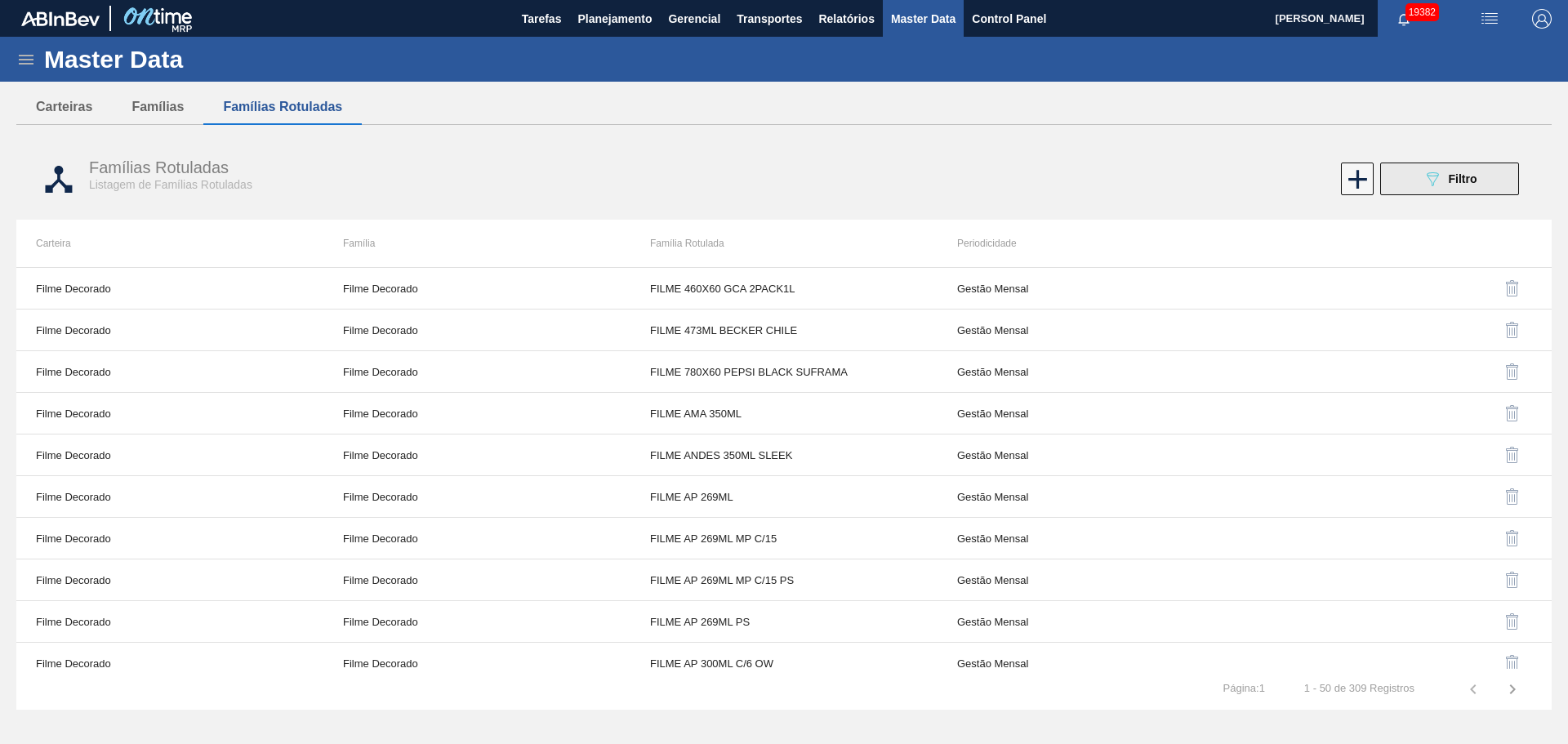
click at [1457, 186] on div "089F7B8B-B2A5-4AFE-B5C0-19BA573D28AC Filtro" at bounding box center [1450, 178] width 55 height 19
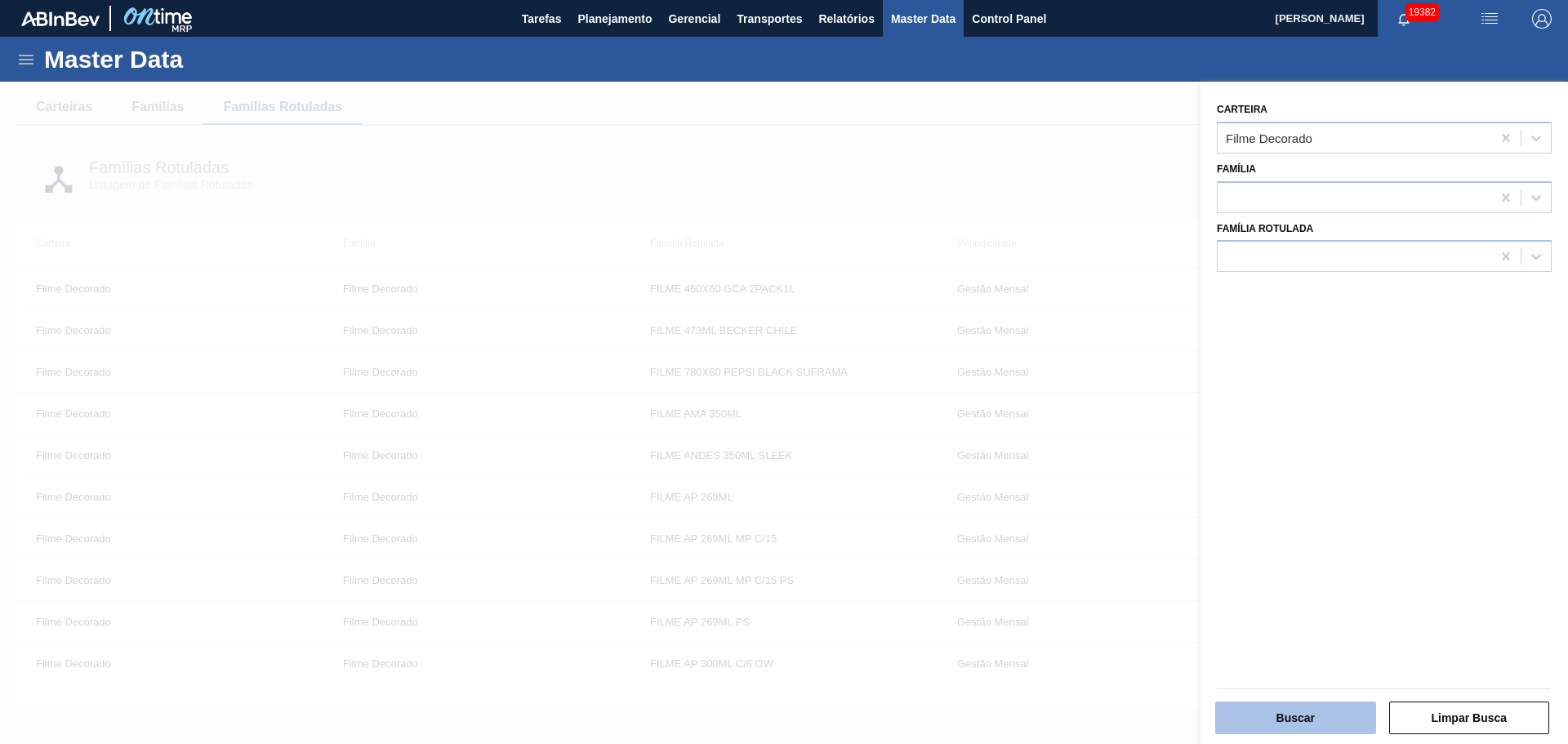
click at [1275, 705] on button "Buscar" at bounding box center [1295, 717] width 161 height 32
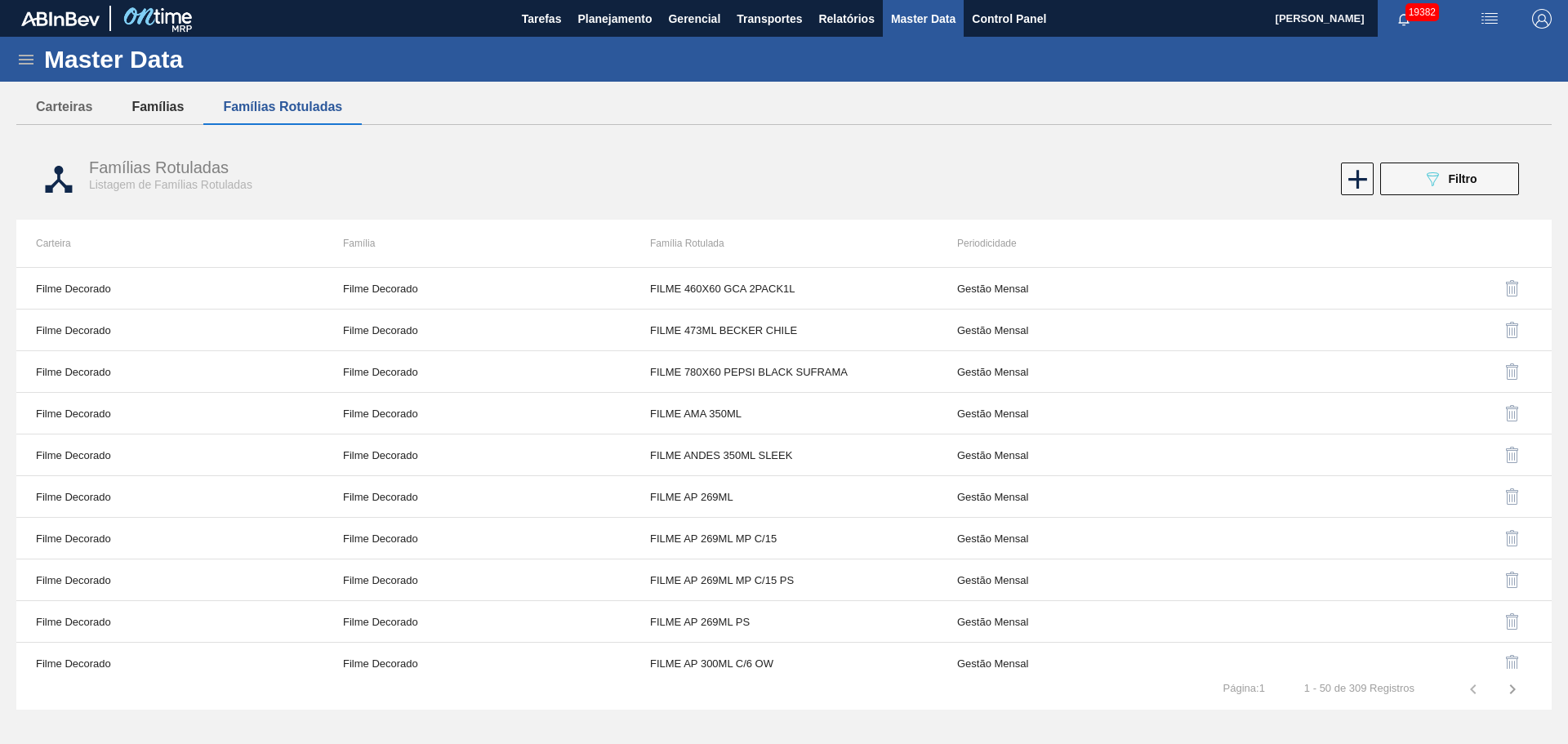
click at [160, 105] on button "Famílias" at bounding box center [157, 107] width 92 height 34
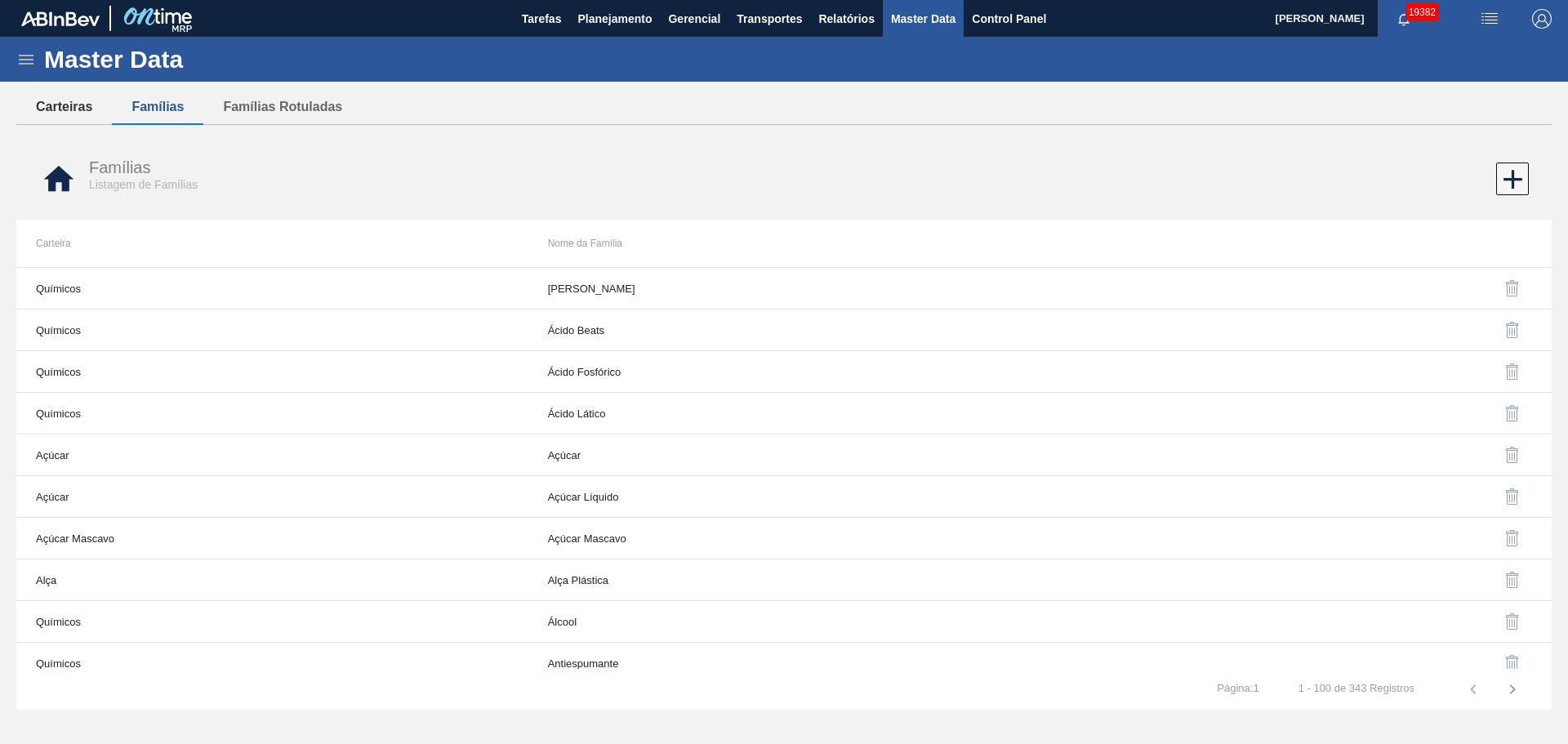
click at [58, 111] on button "Carteiras" at bounding box center [64, 107] width 95 height 34
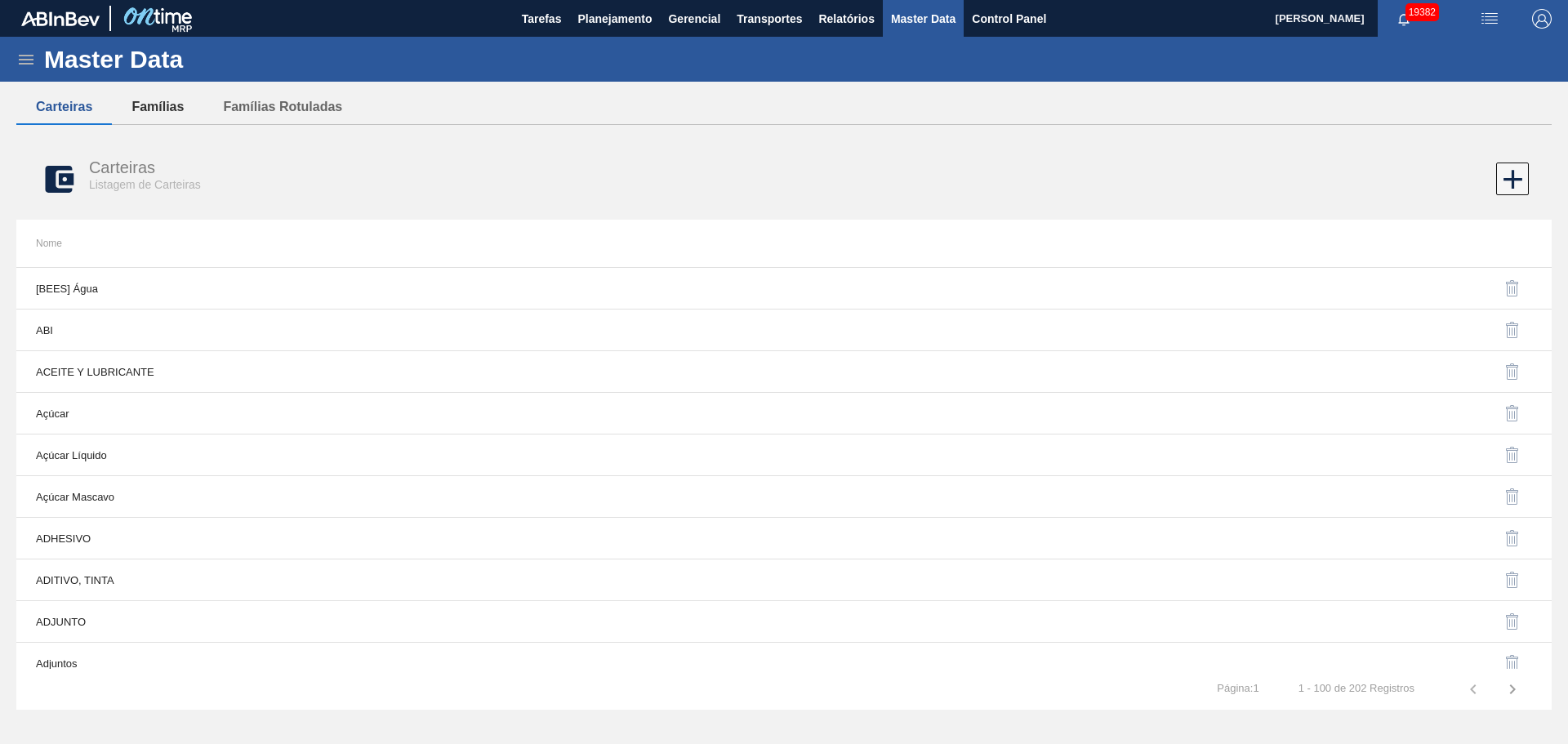
click at [188, 110] on button "Famílias" at bounding box center [157, 107] width 92 height 34
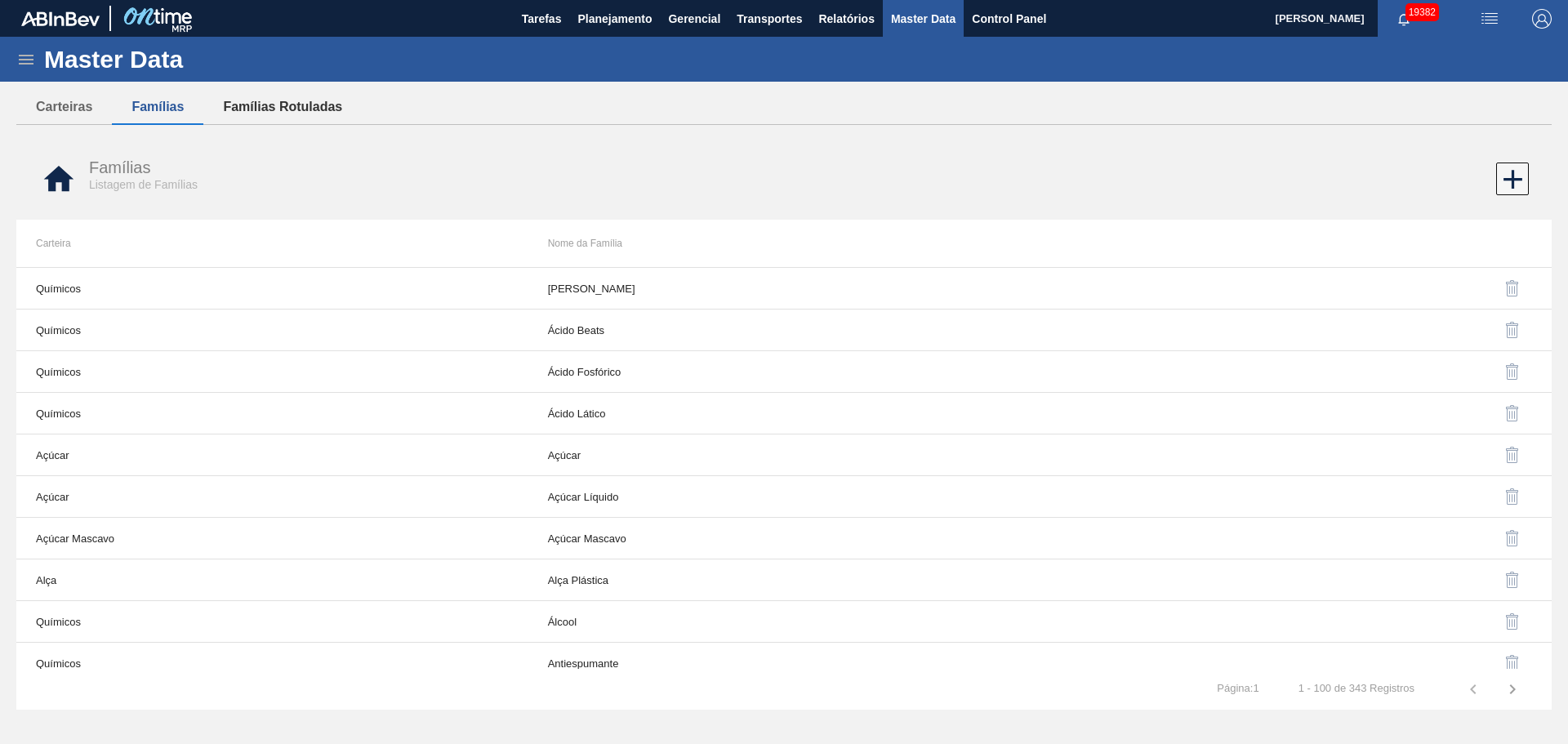
click at [313, 100] on button "Famílias Rotuladas" at bounding box center [282, 107] width 158 height 34
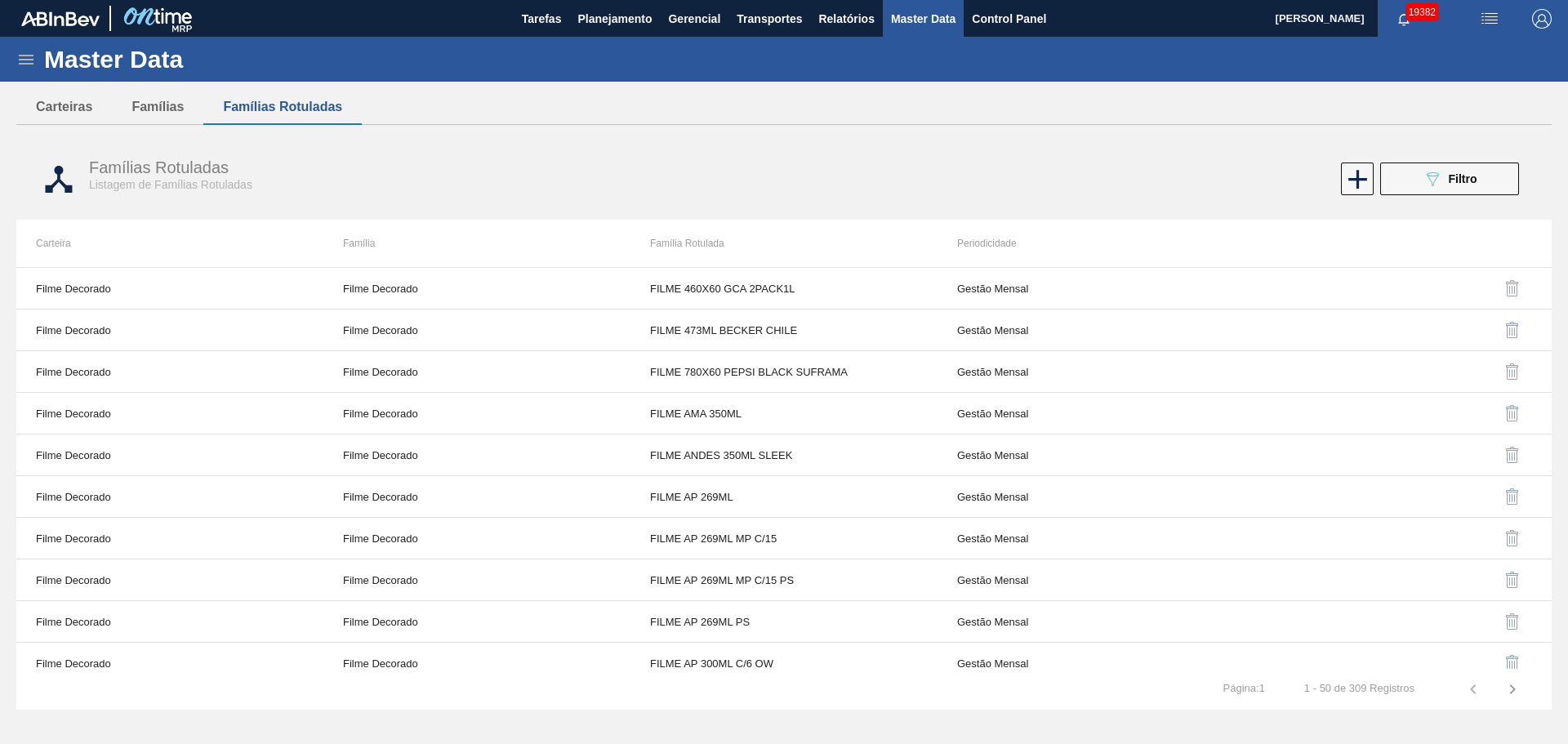
click at [18, 54] on icon at bounding box center [26, 59] width 19 height 19
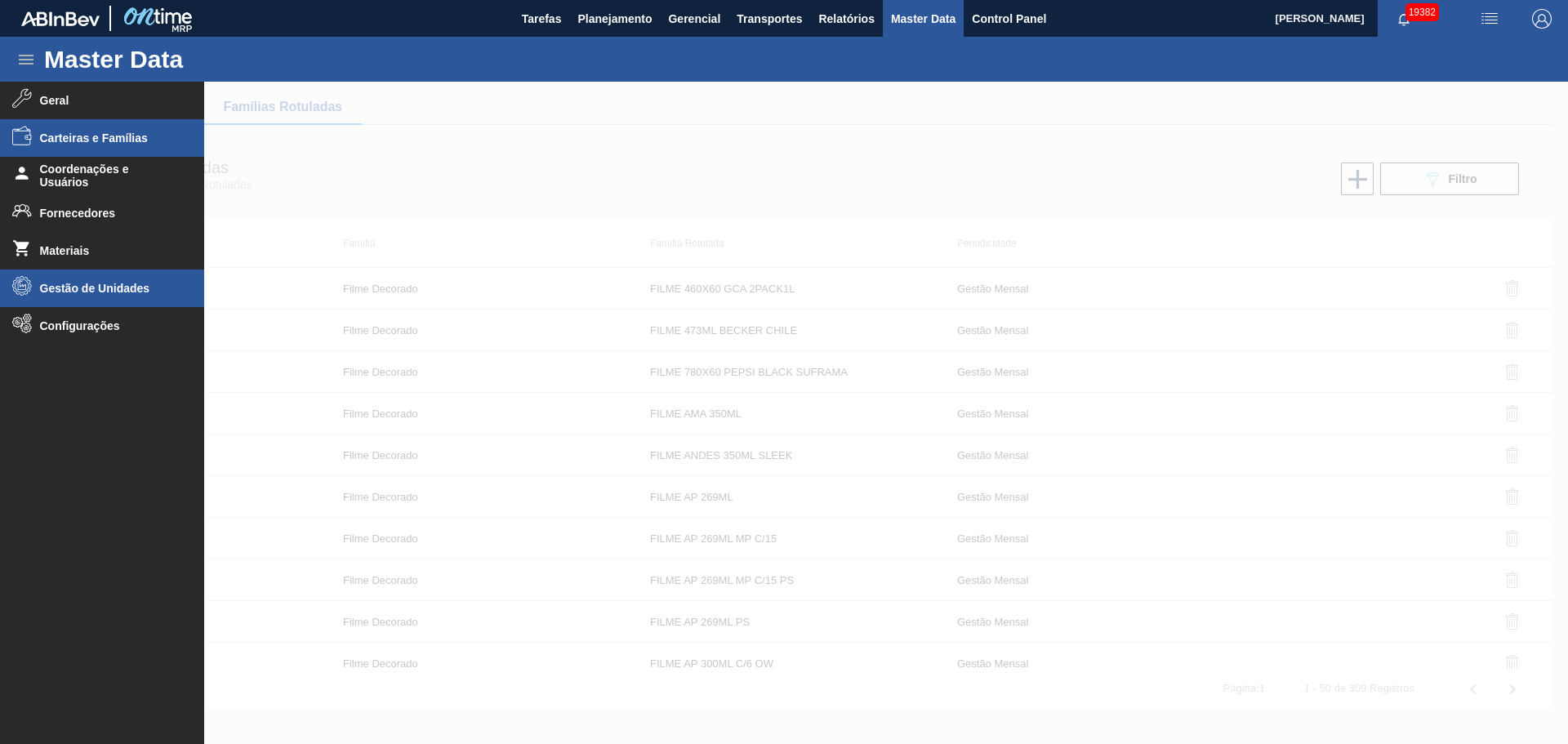
click at [104, 286] on span "Gestão de Unidades" at bounding box center [108, 288] width 135 height 13
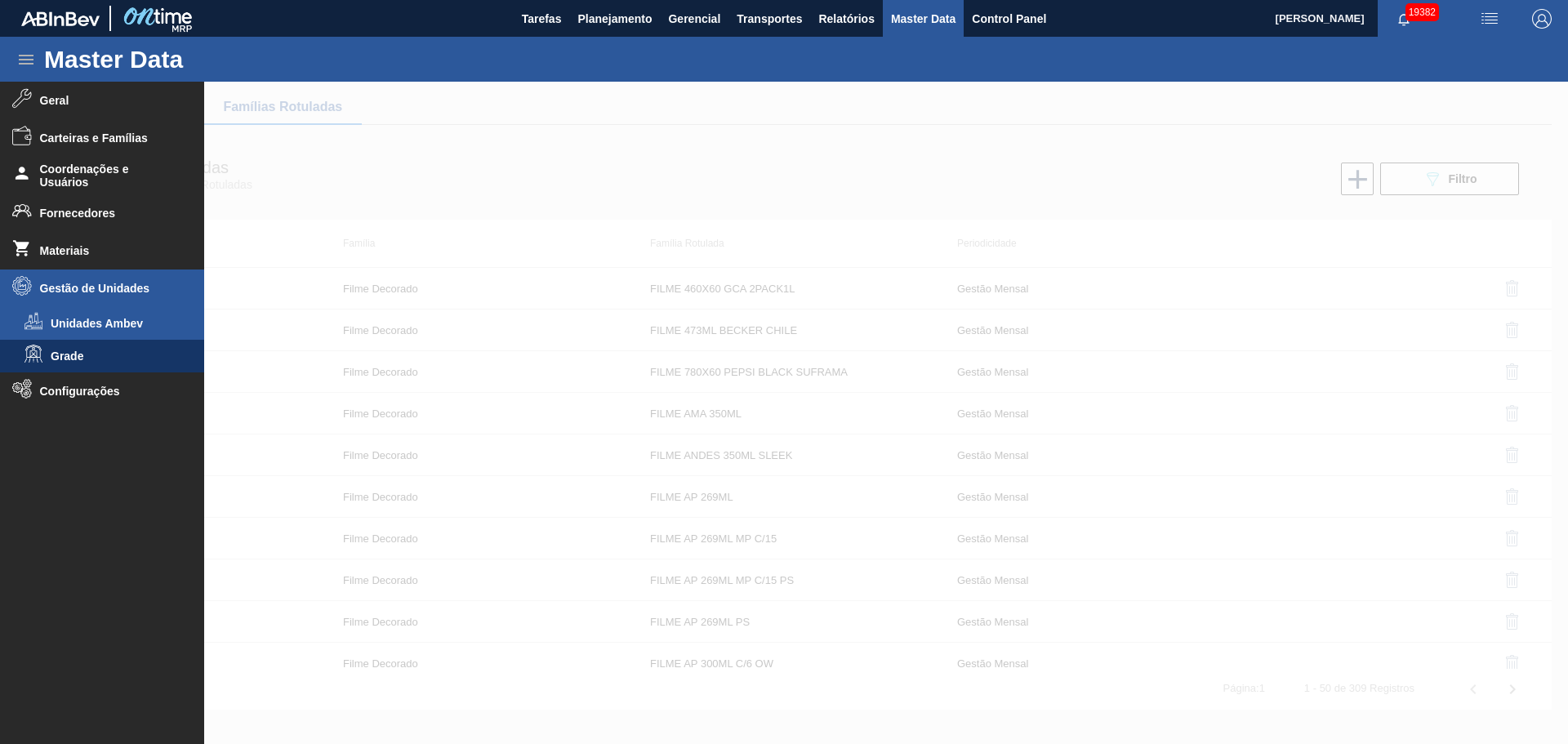
click at [105, 321] on span "Unidades Ambev" at bounding box center [114, 323] width 126 height 13
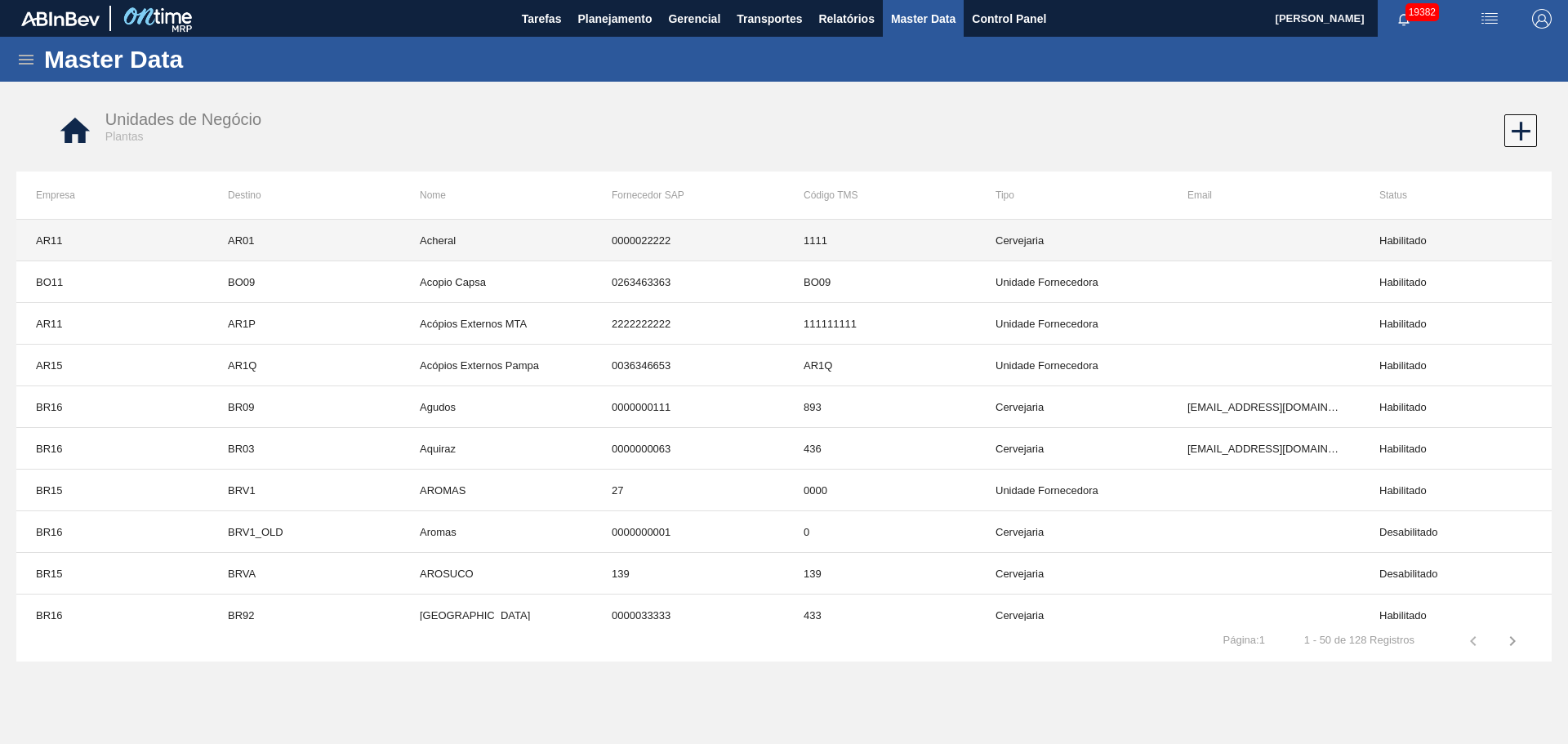
click at [1336, 239] on td at bounding box center [1263, 240] width 192 height 42
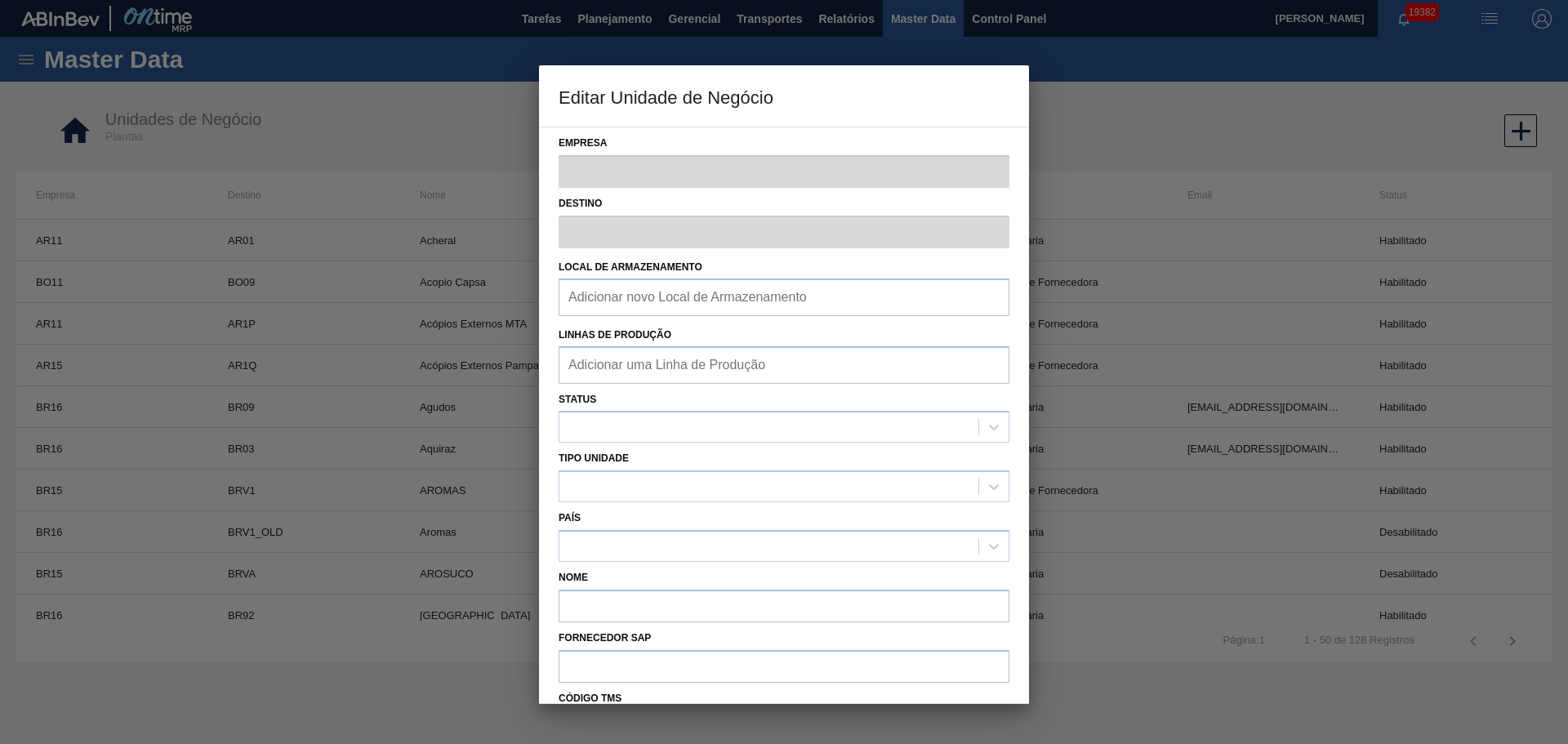
type input "AR11"
type input "AR01"
type input "Acheral"
type input "0000022222"
type input "1111"
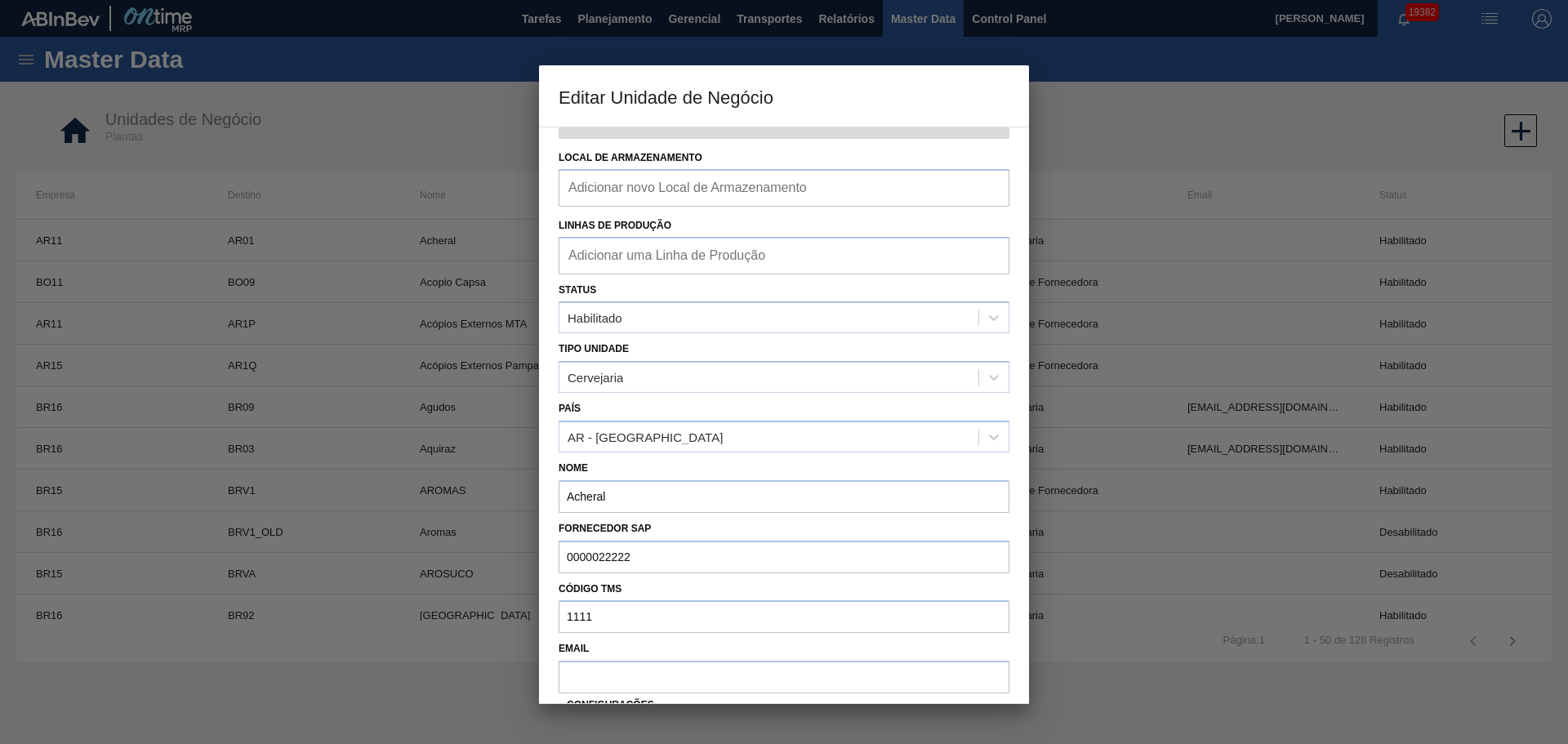
scroll to position [215, 0]
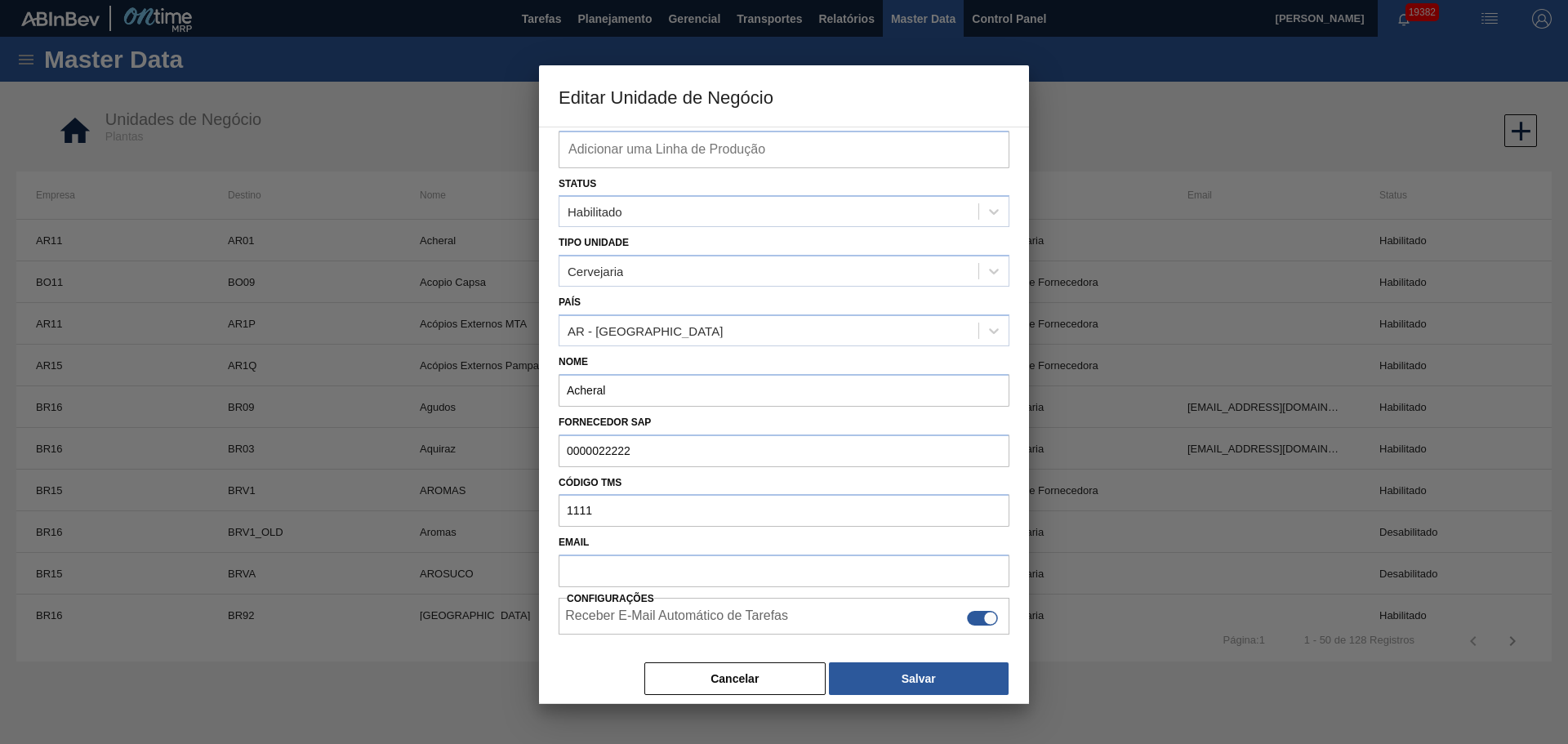
click at [771, 676] on button "Cancelar" at bounding box center [735, 678] width 181 height 32
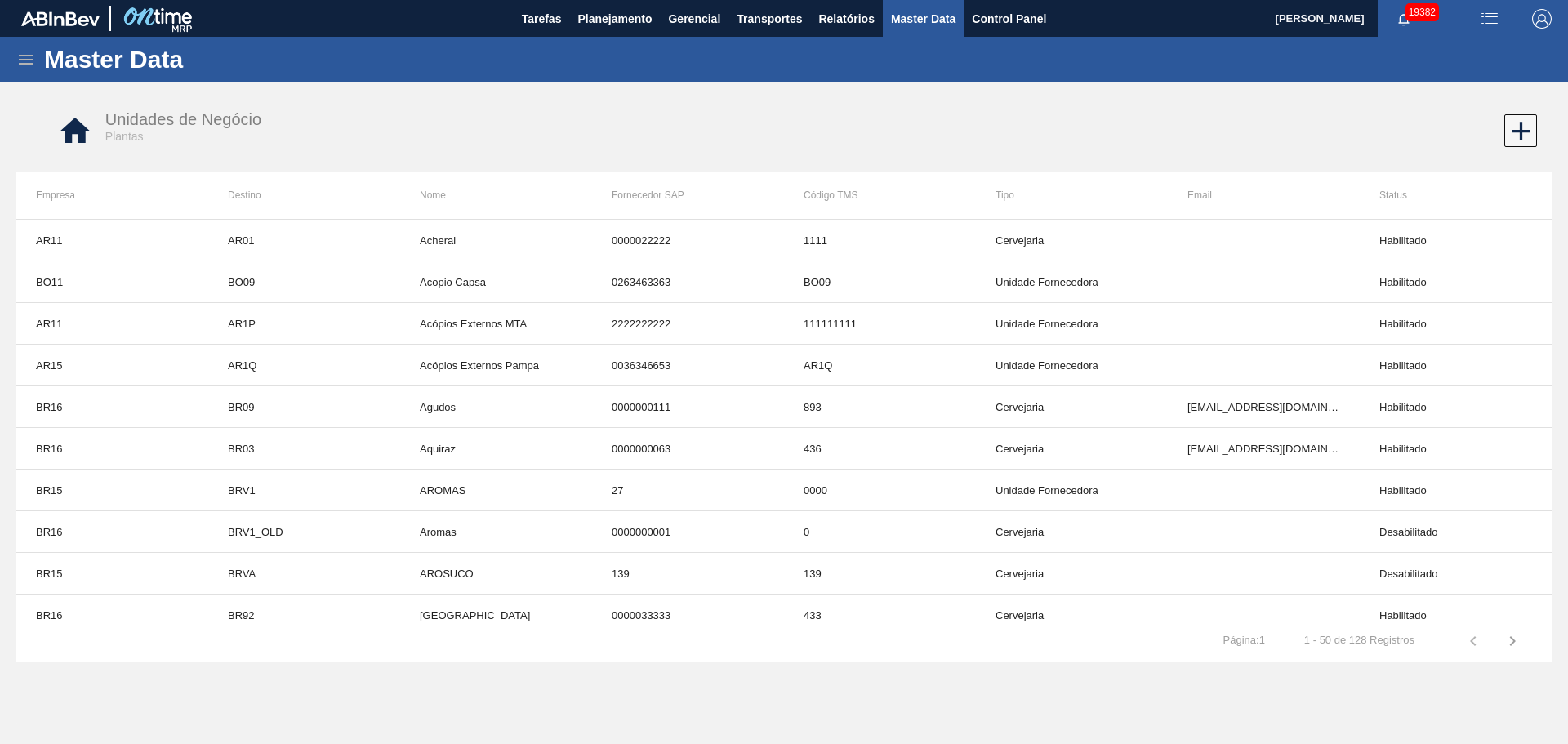
click at [1511, 633] on icon "button" at bounding box center [1512, 641] width 19 height 19
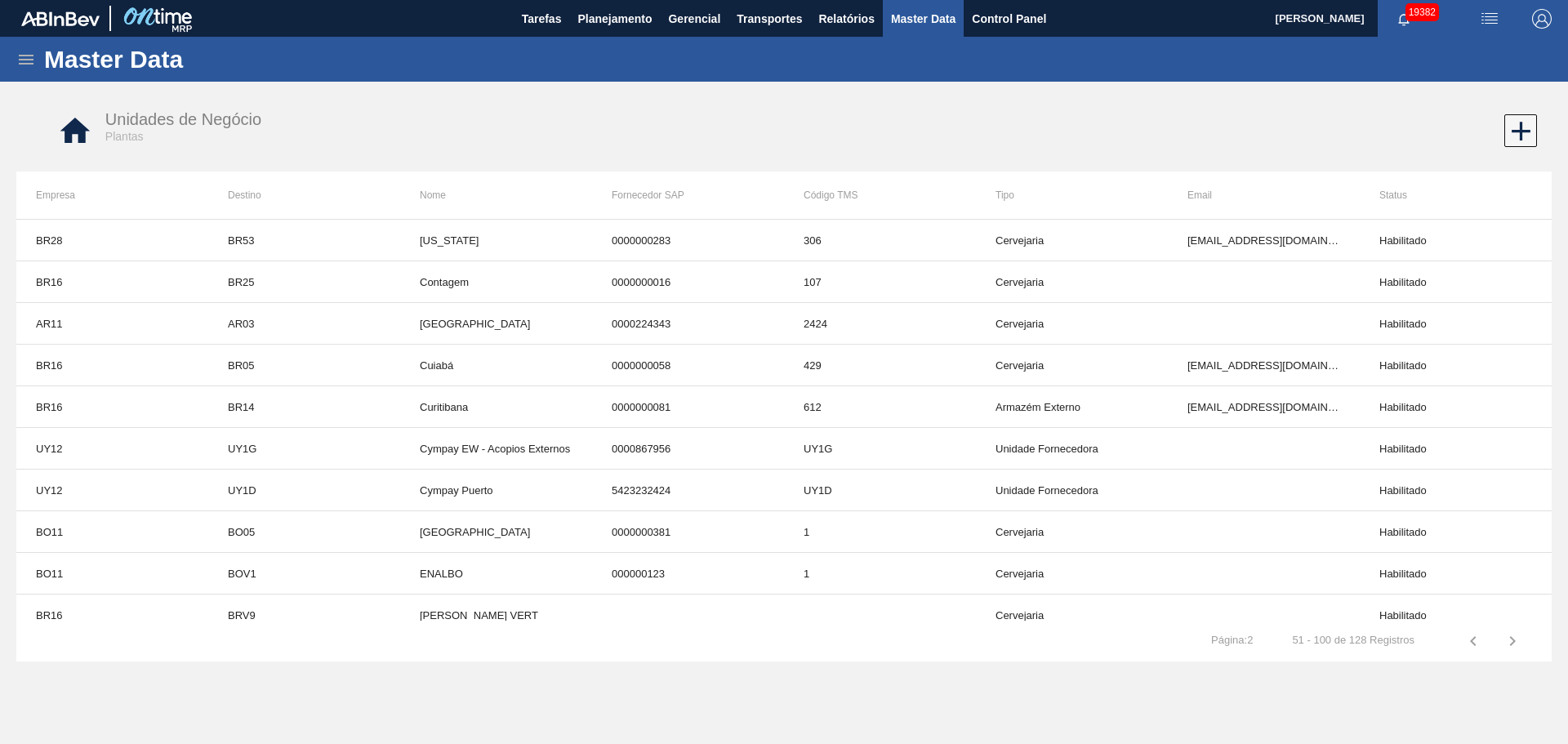
click at [1470, 641] on icon "button" at bounding box center [1473, 640] width 6 height 10
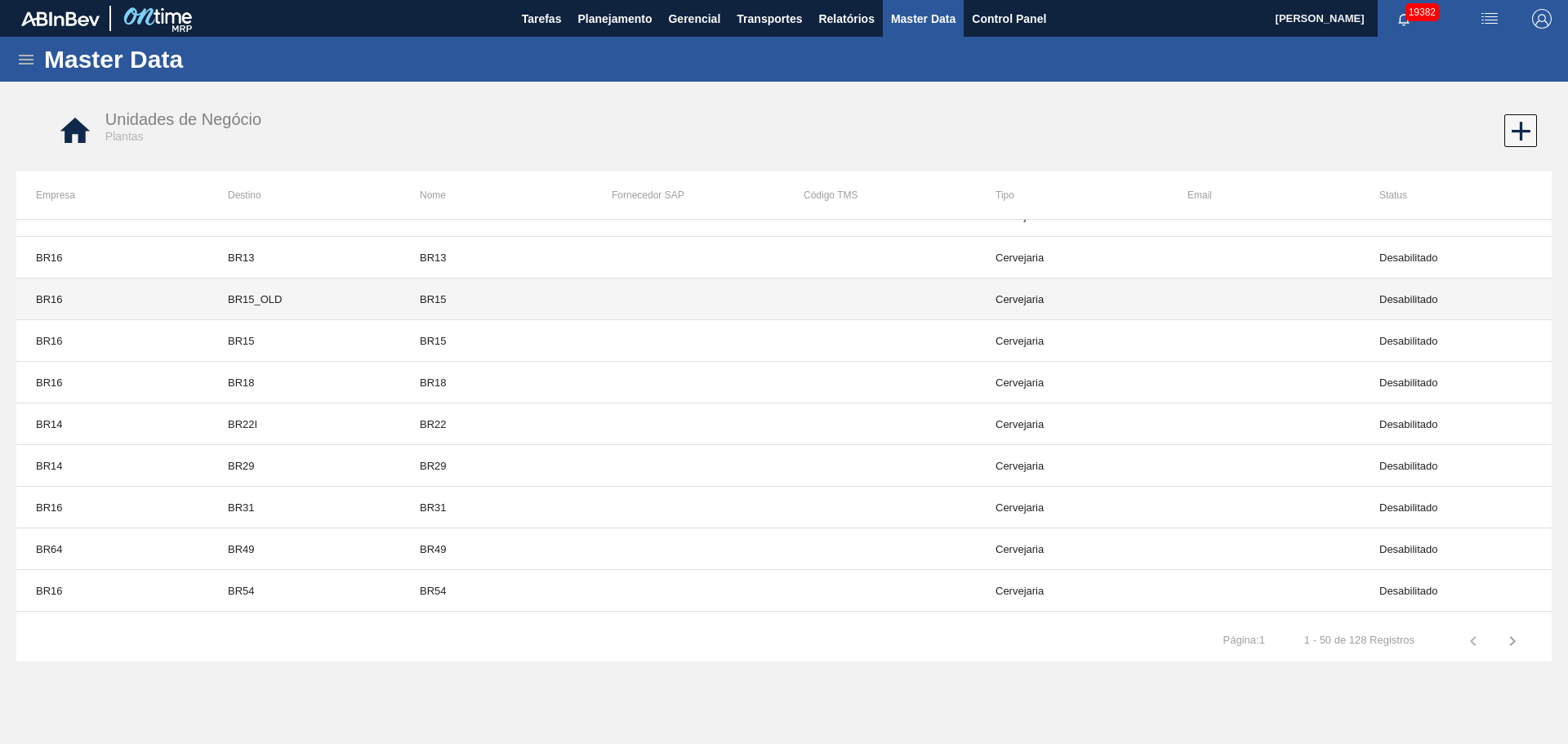
scroll to position [1061, 0]
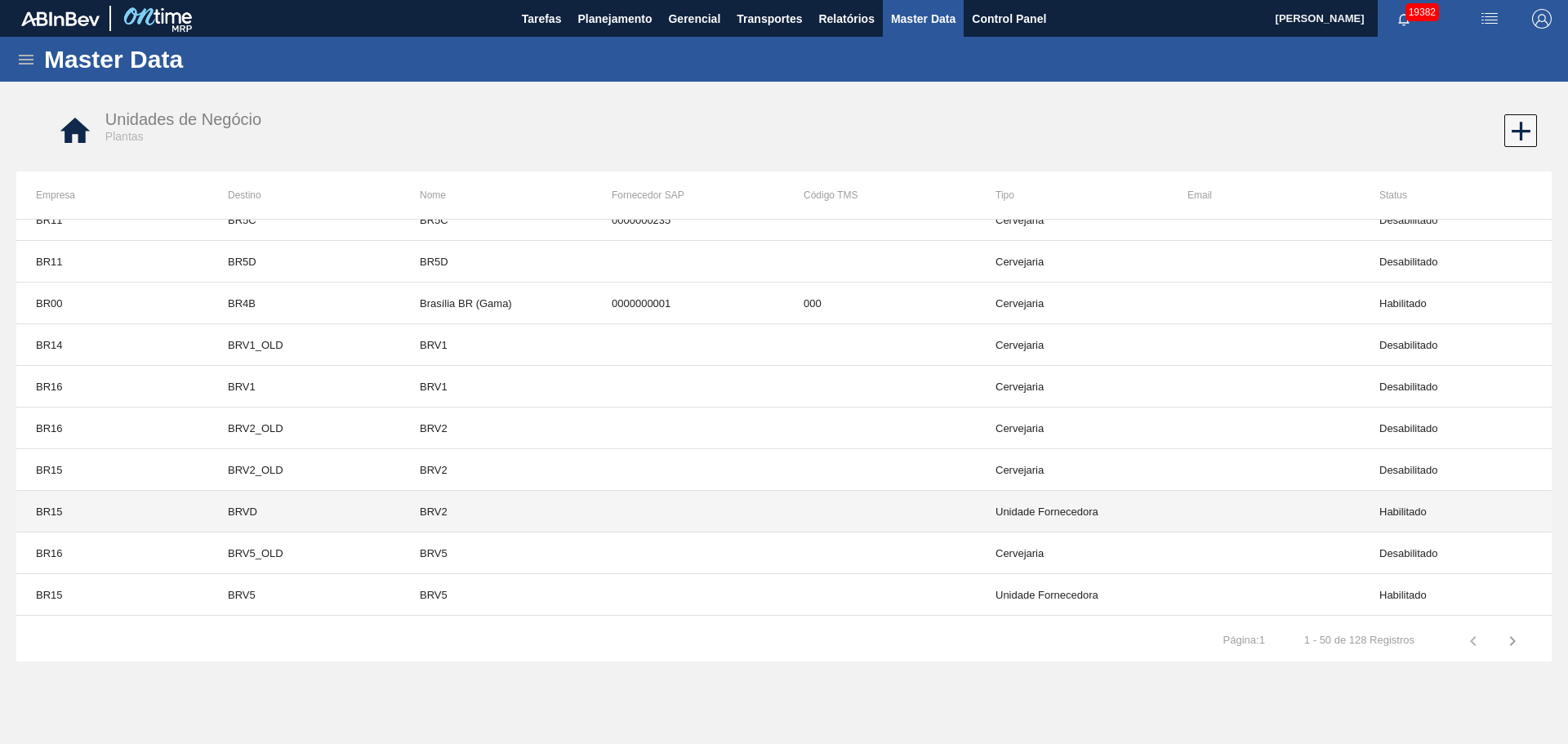
click at [1016, 506] on td "Unidade Fornecedora" at bounding box center [1071, 511] width 192 height 42
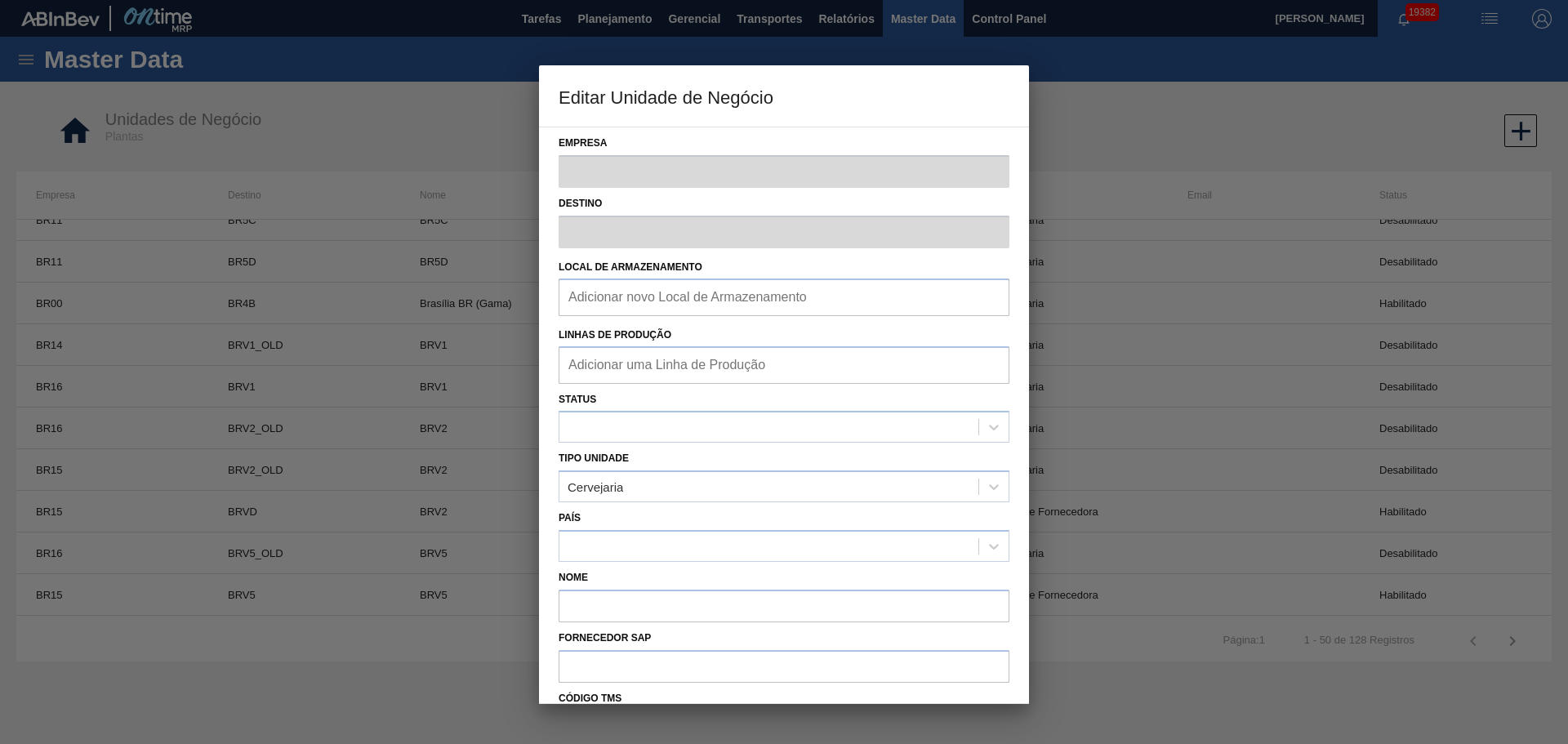
type input "BR15"
type input "BRVD"
type input "BRV2"
checkbox input "false"
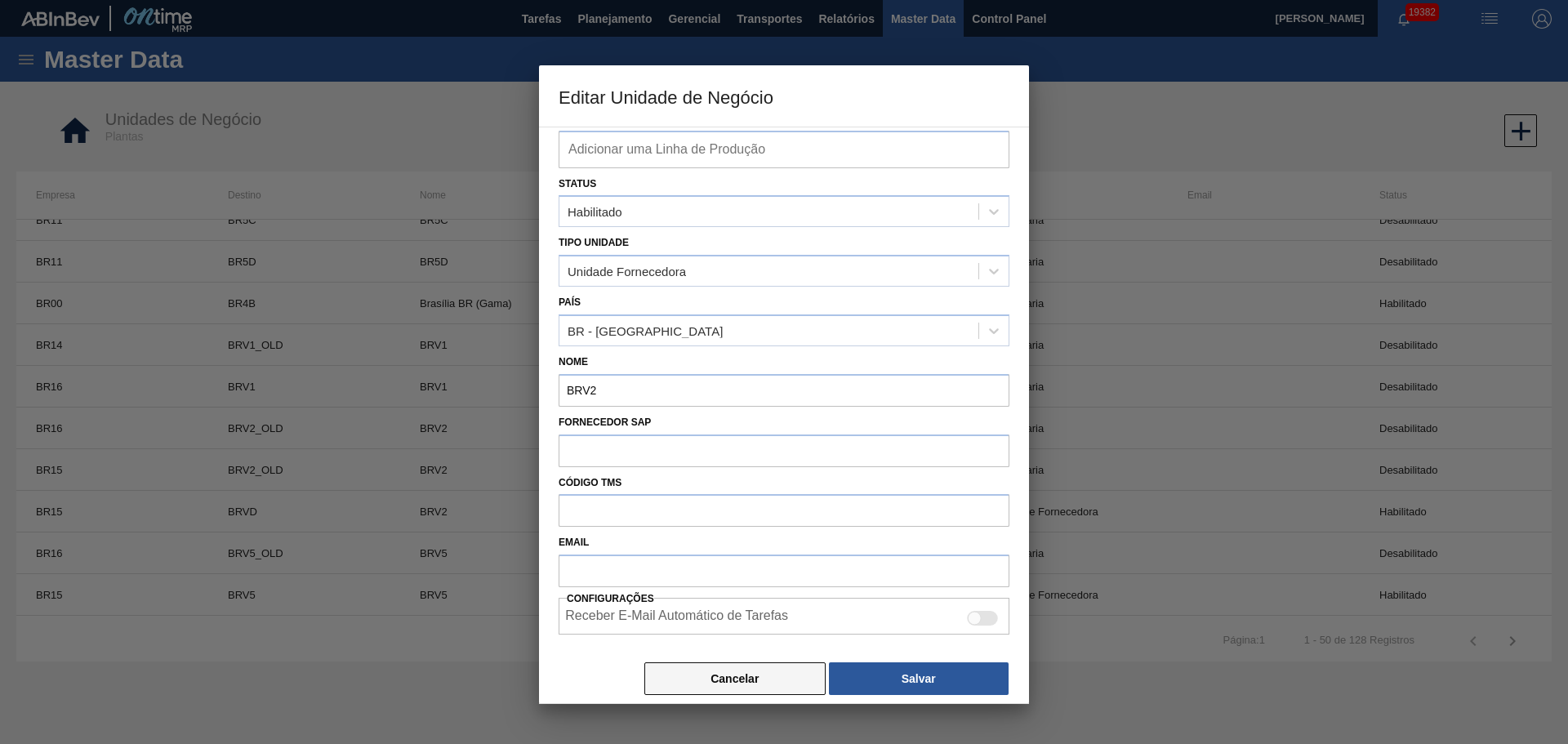
click at [768, 683] on button "Cancelar" at bounding box center [735, 678] width 181 height 32
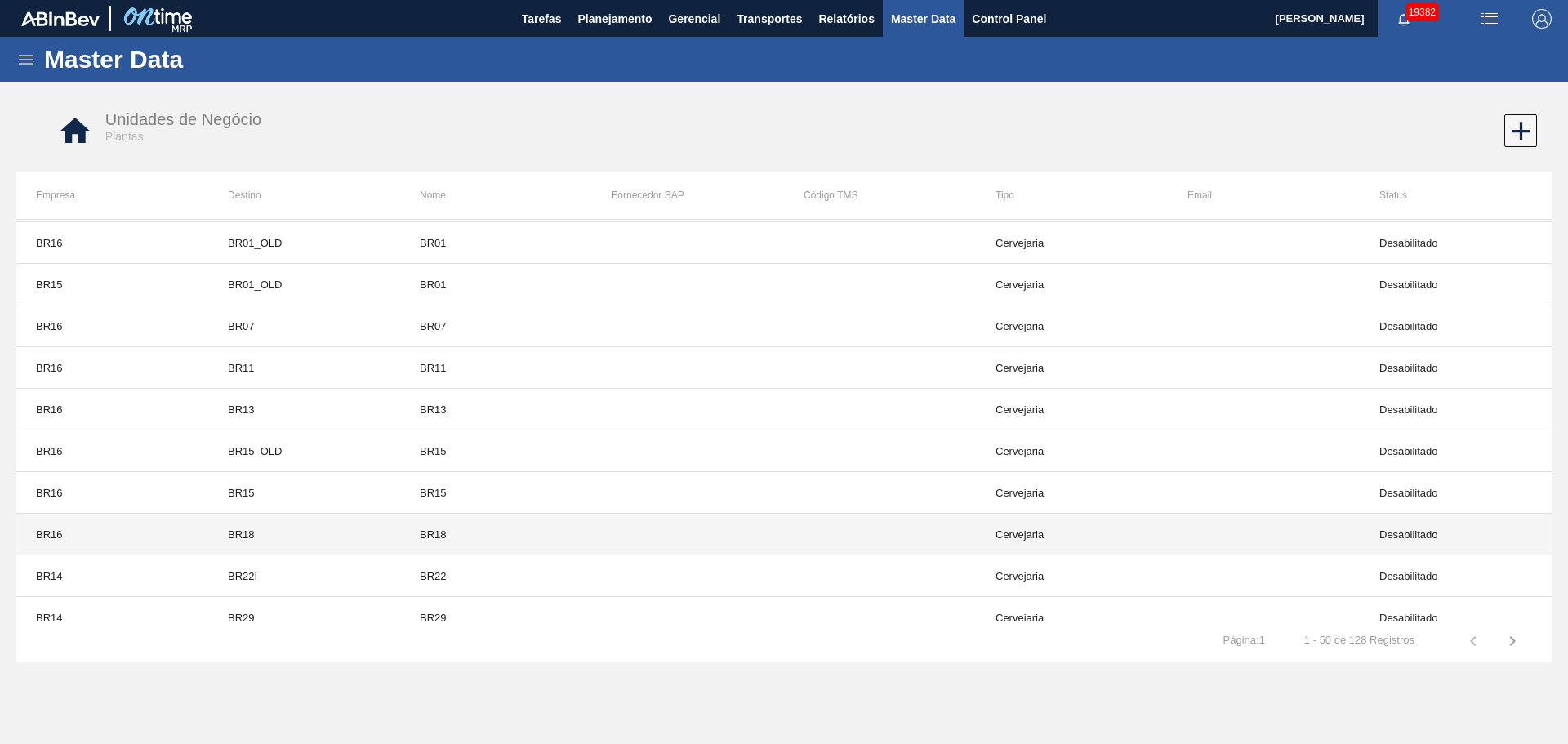
scroll to position [0, 0]
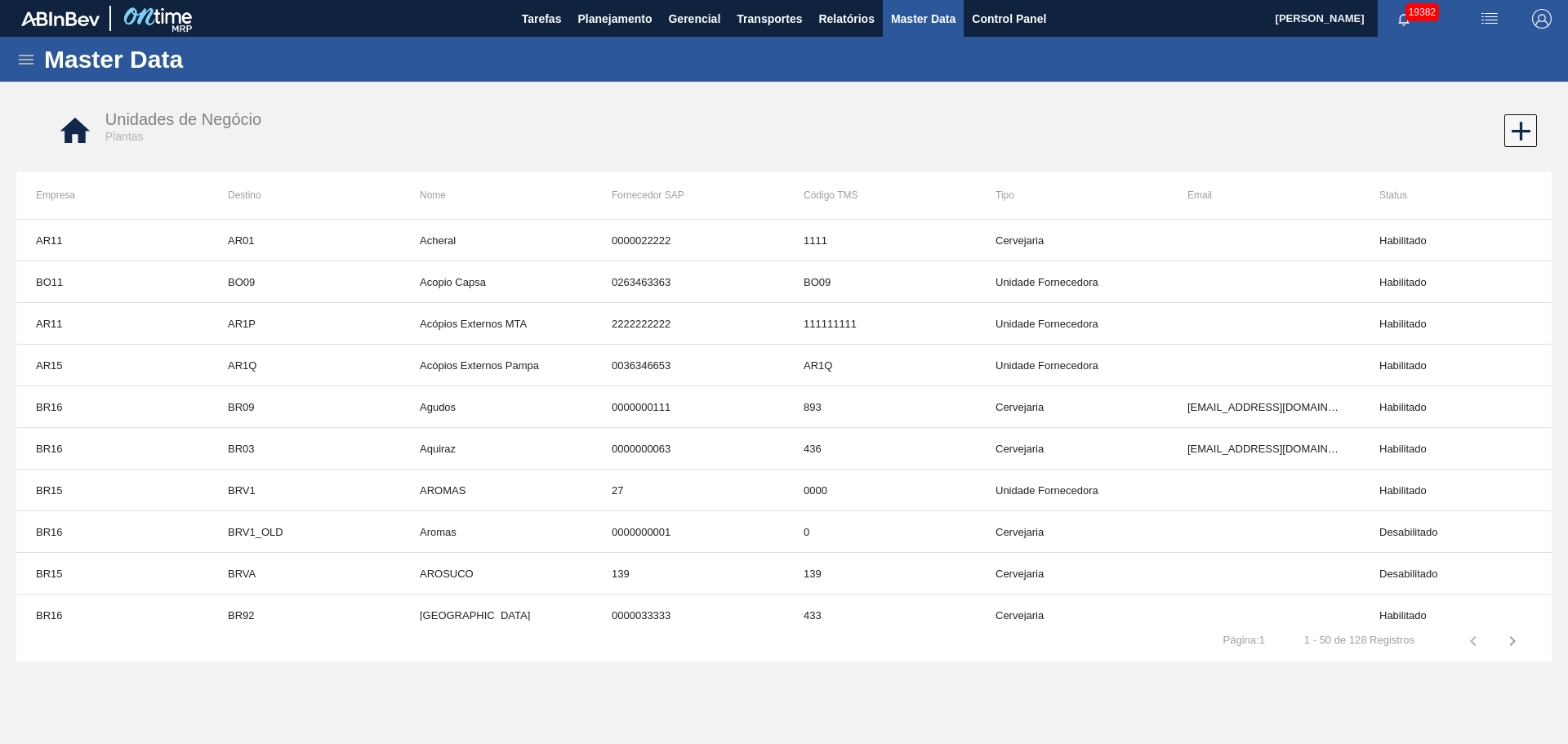
click at [1458, 125] on div "Unidades de Negócio Plantas" at bounding box center [767, 131] width 1470 height 61
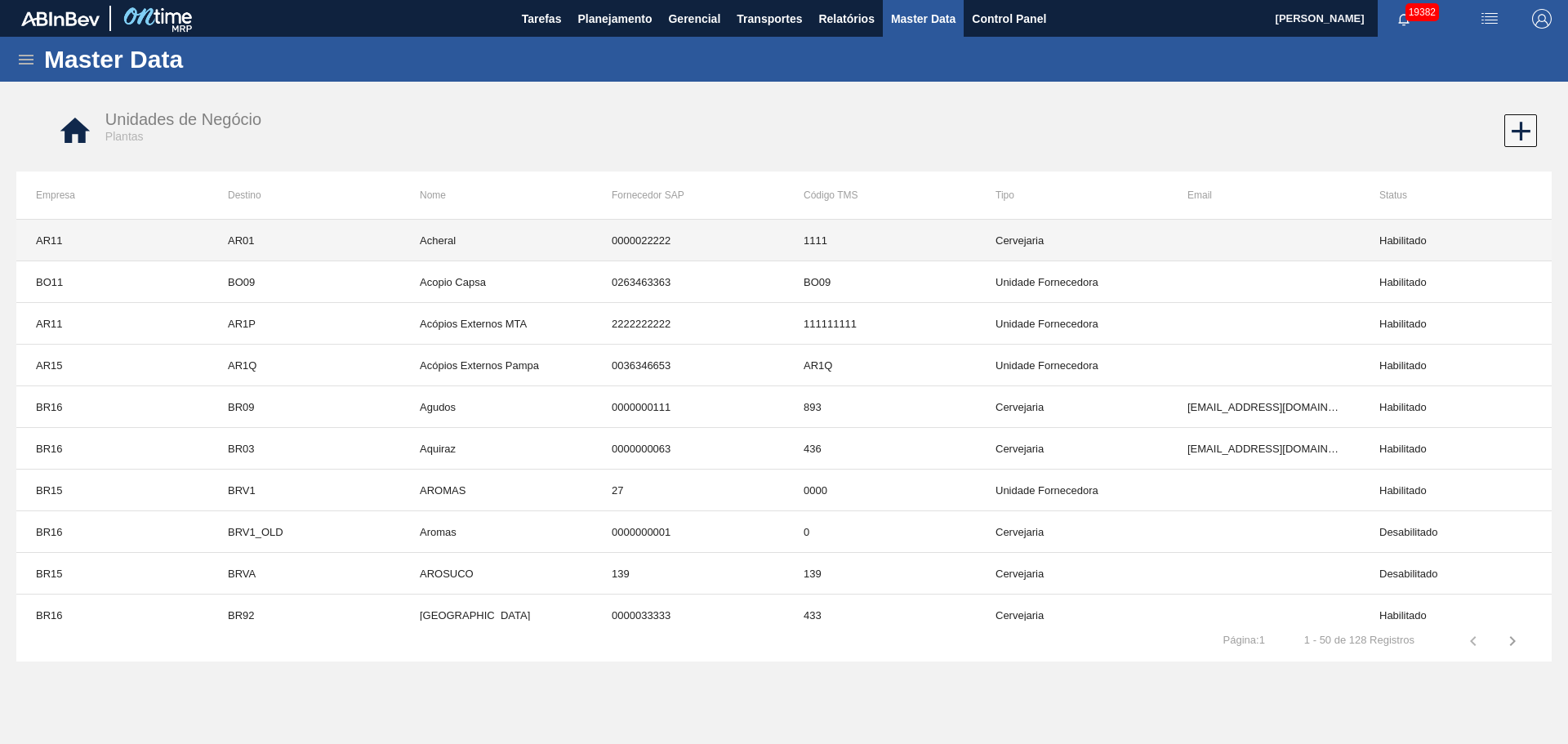
click at [1005, 242] on td "Cervejaria" at bounding box center [1071, 240] width 192 height 42
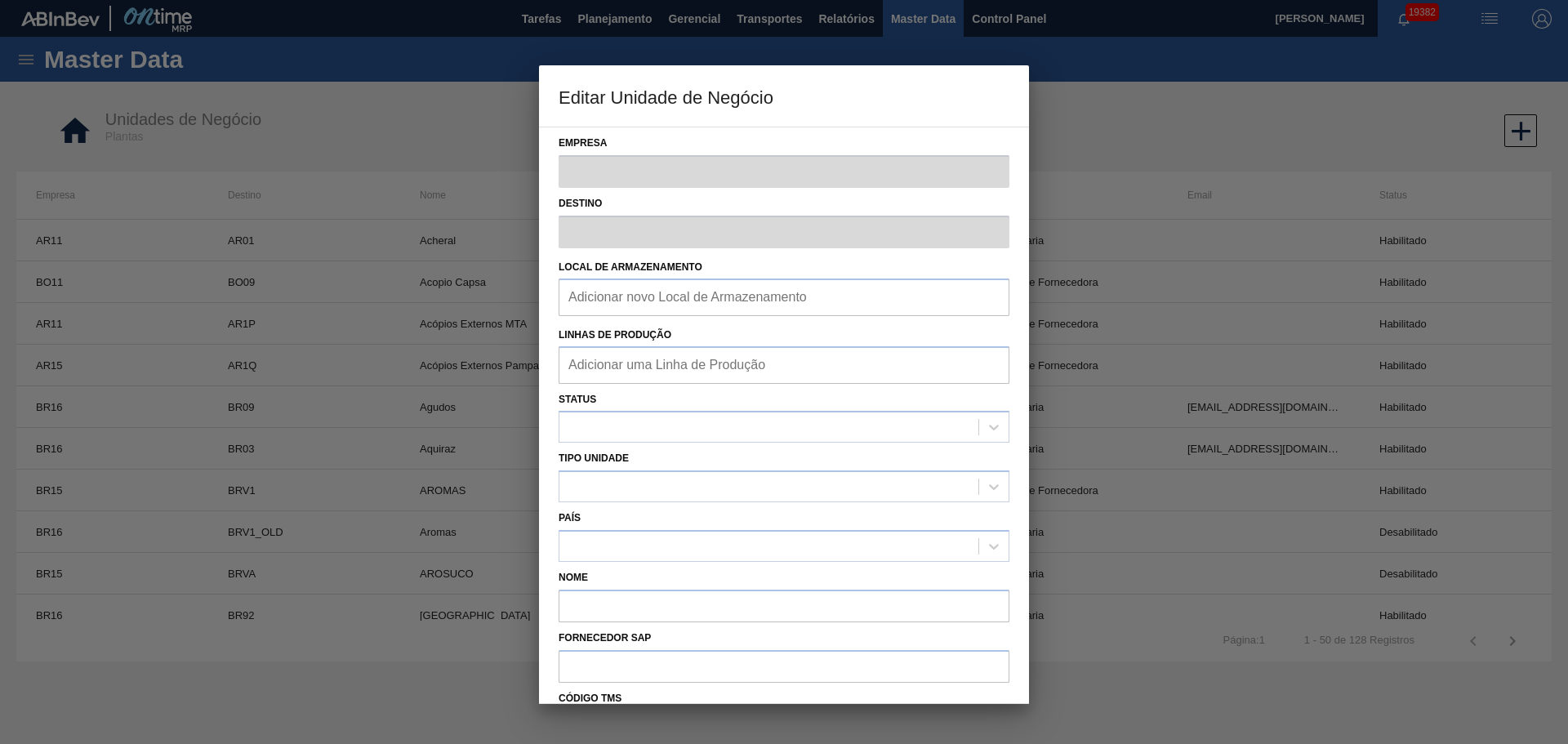
type input "AR11"
type input "AR01"
type input "Acheral"
type input "0000022222"
type input "1111"
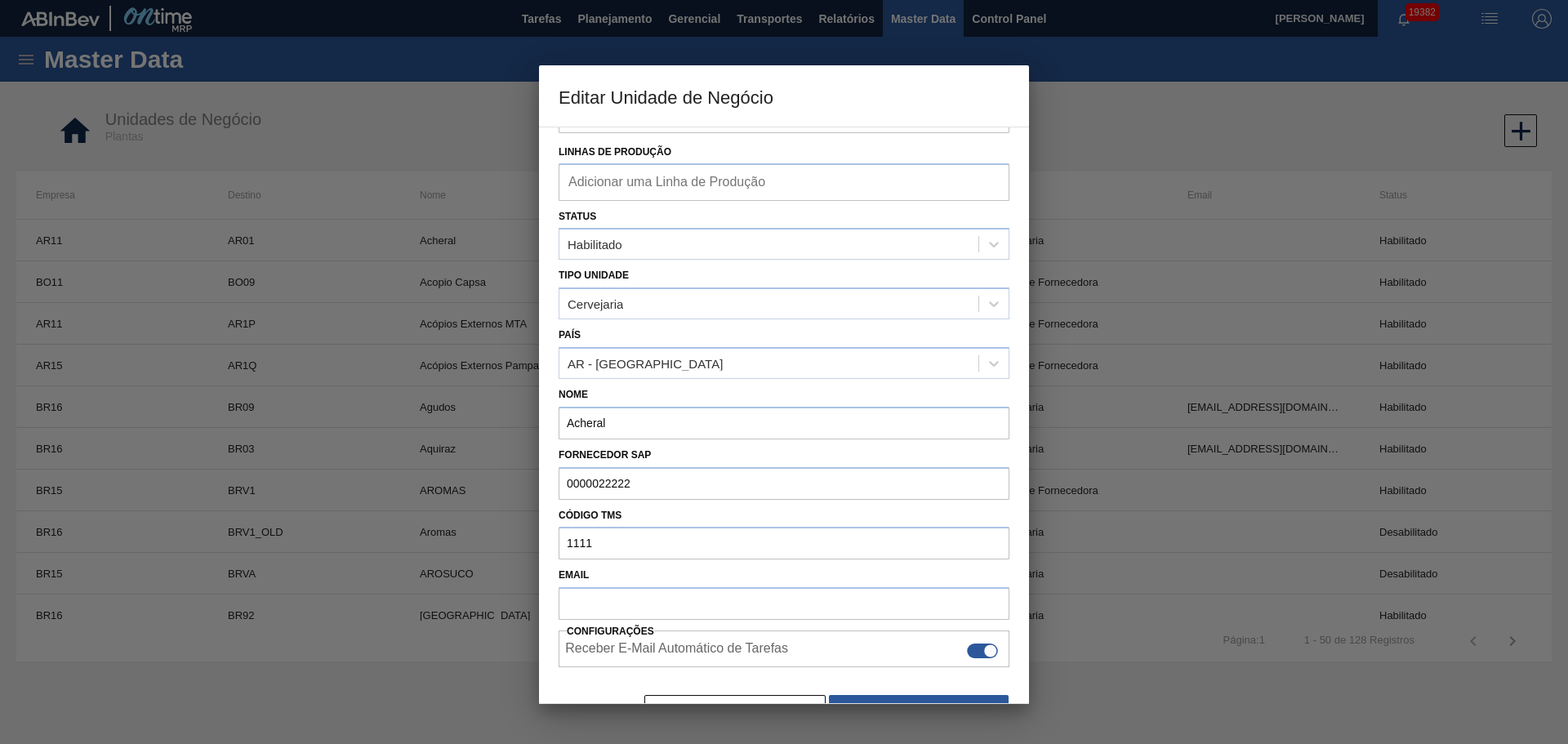
scroll to position [215, 0]
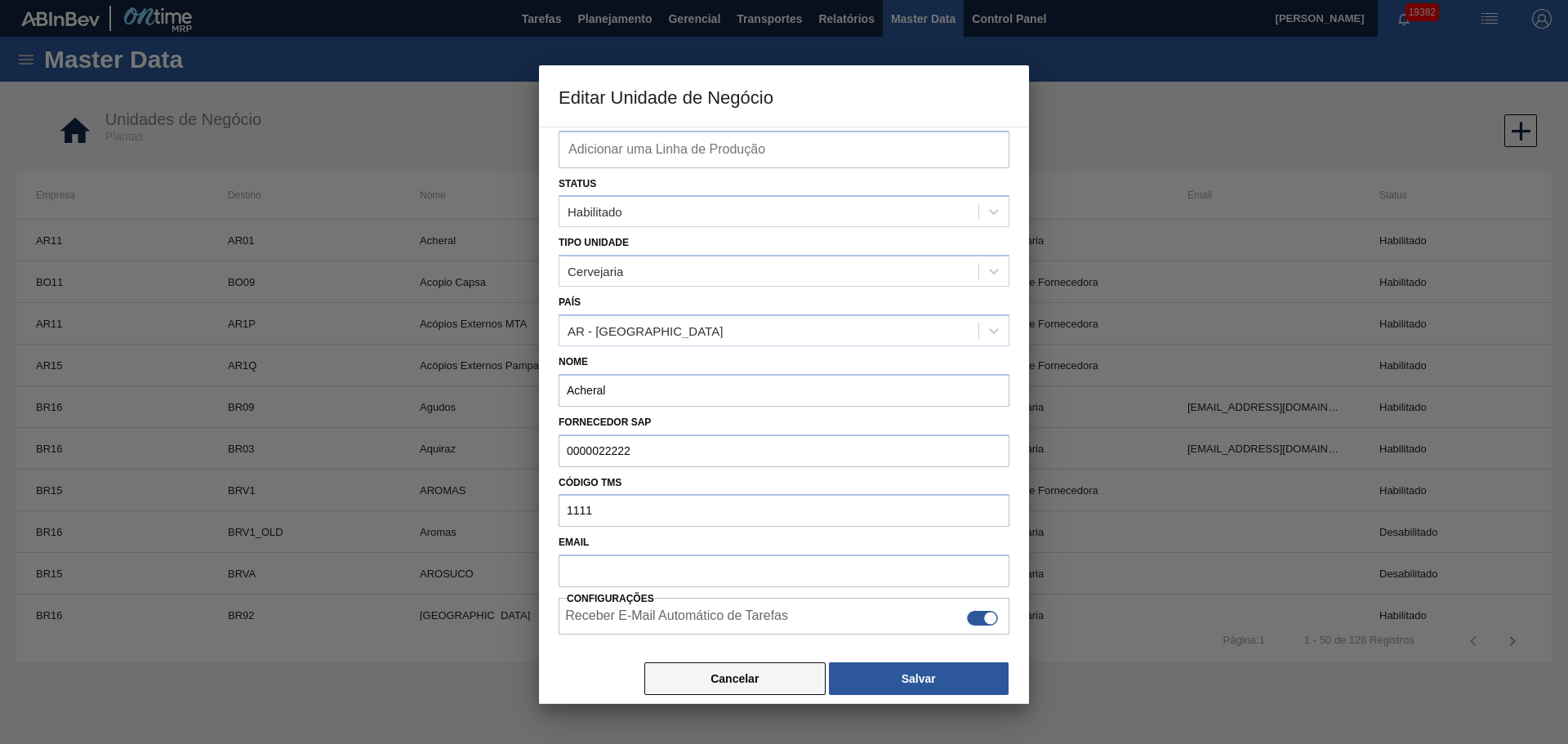
click at [745, 678] on button "Cancelar" at bounding box center [735, 678] width 181 height 32
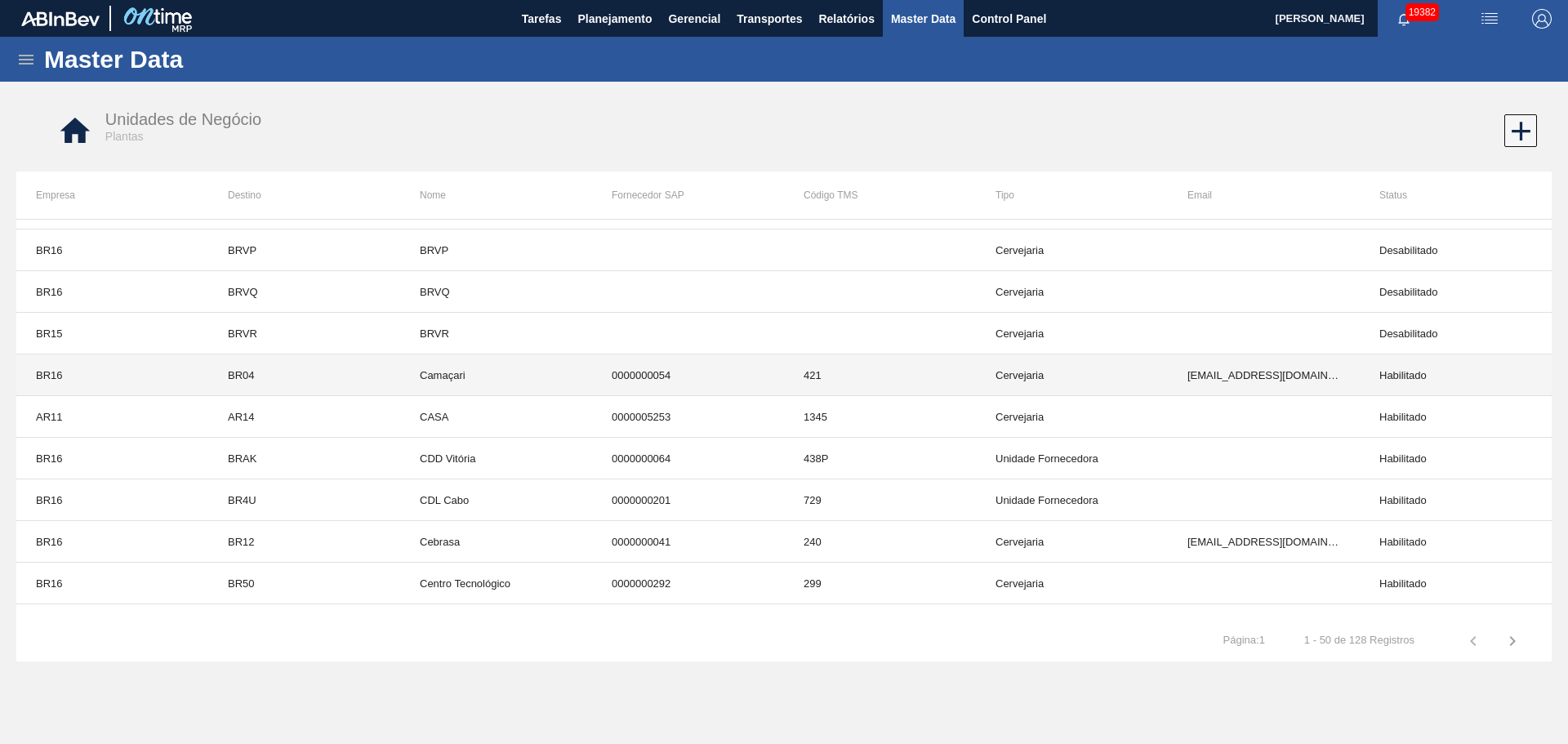
scroll to position [1680, 0]
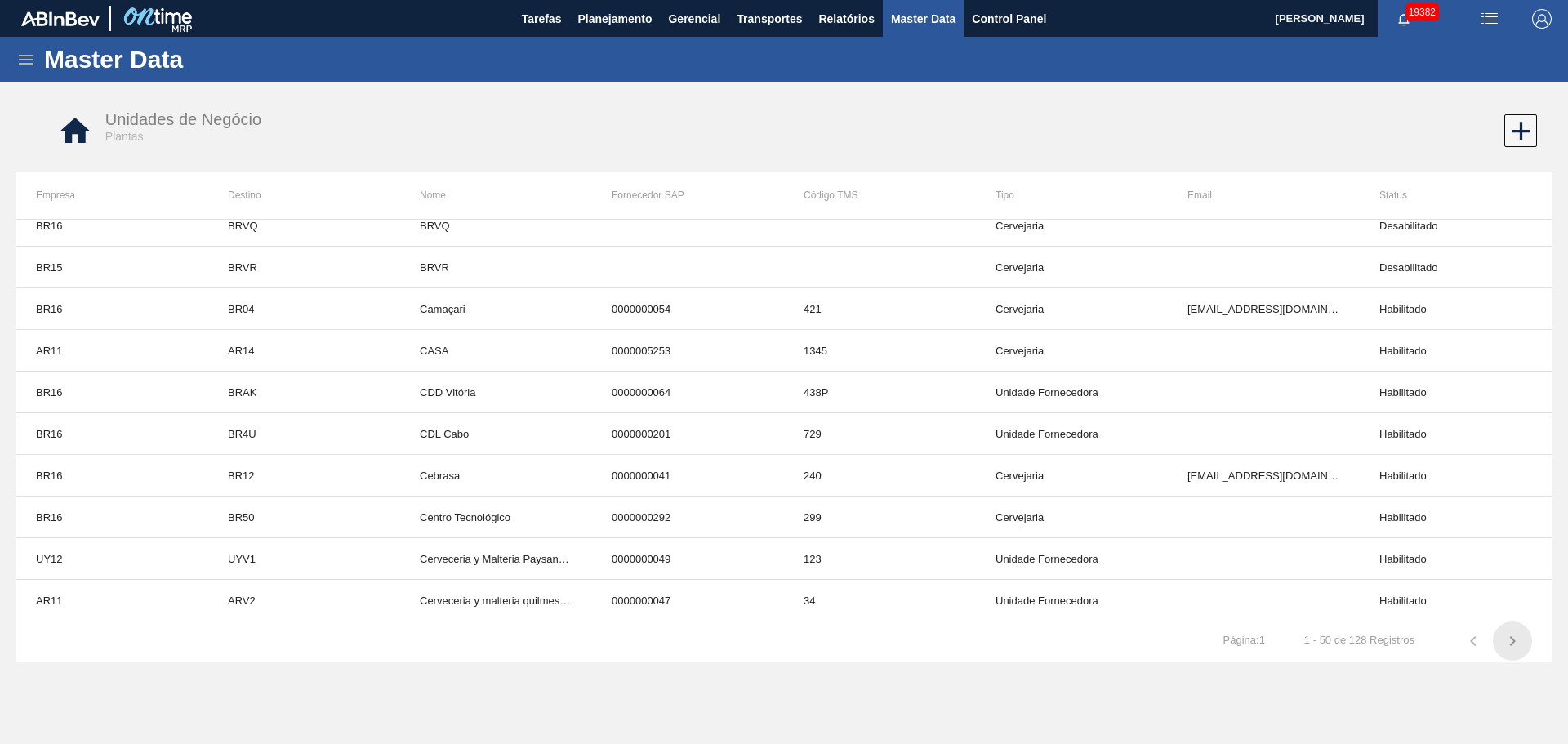
click at [1512, 635] on icon "button" at bounding box center [1512, 641] width 19 height 19
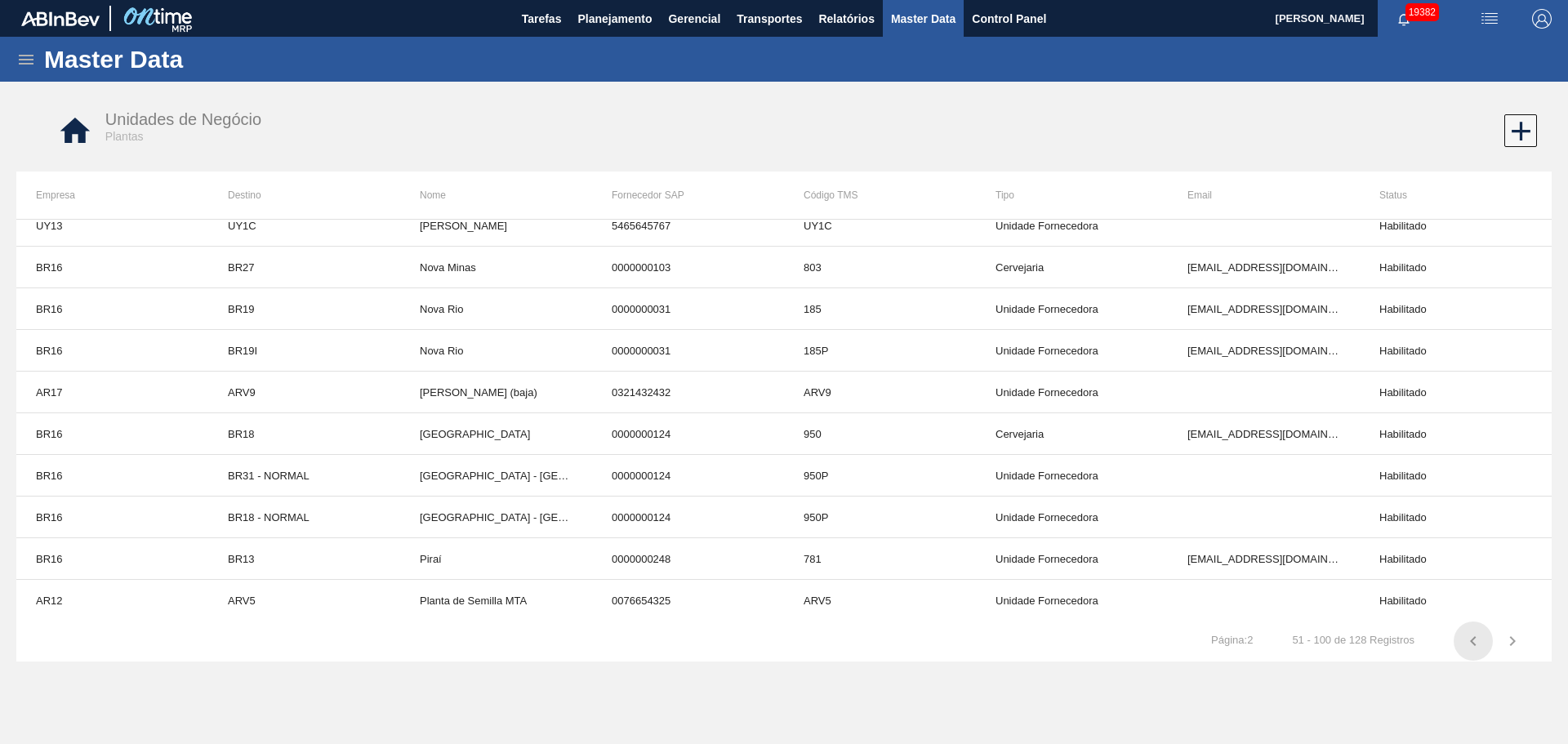
click at [1474, 645] on icon "button" at bounding box center [1473, 640] width 6 height 10
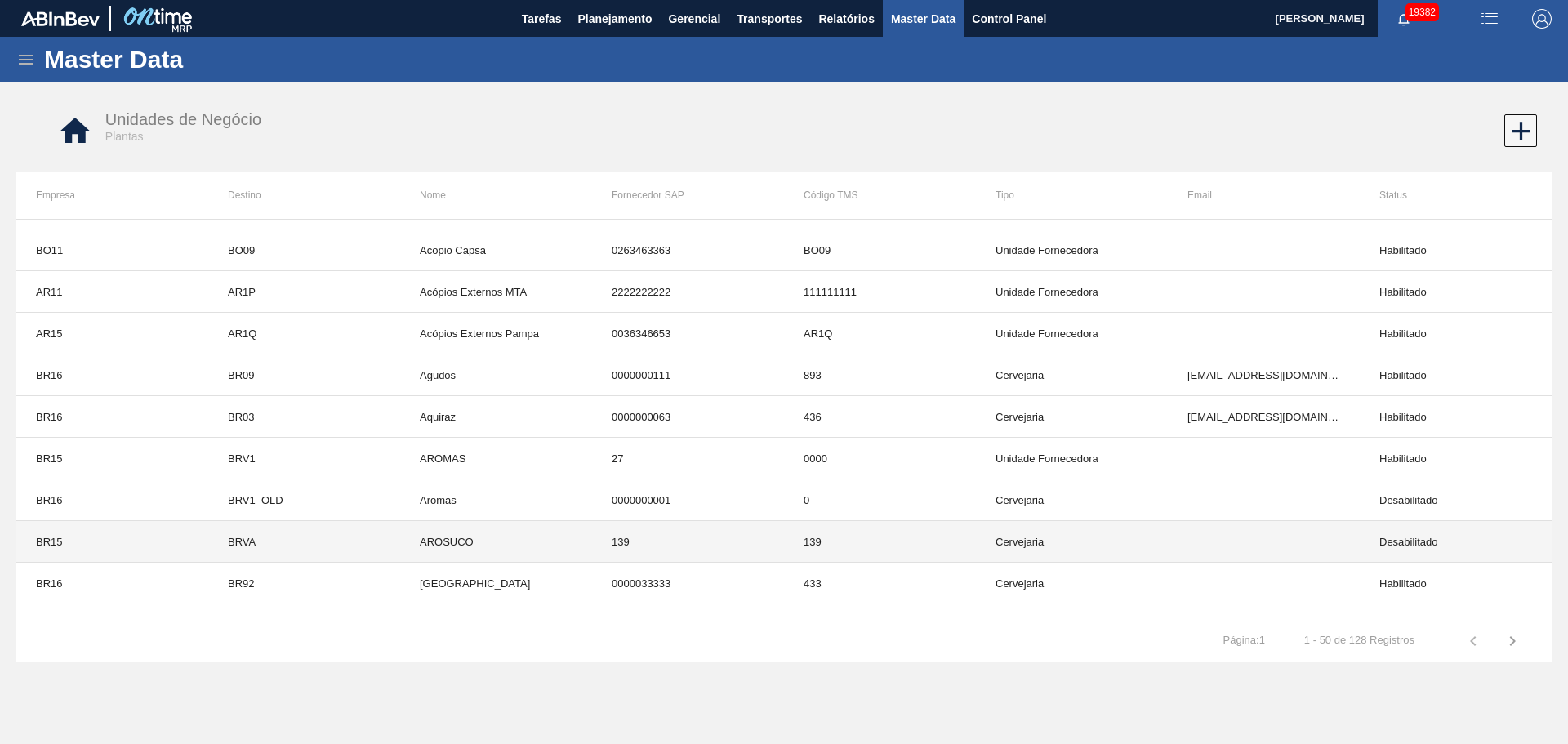
scroll to position [0, 0]
